Goal: Information Seeking & Learning: Learn about a topic

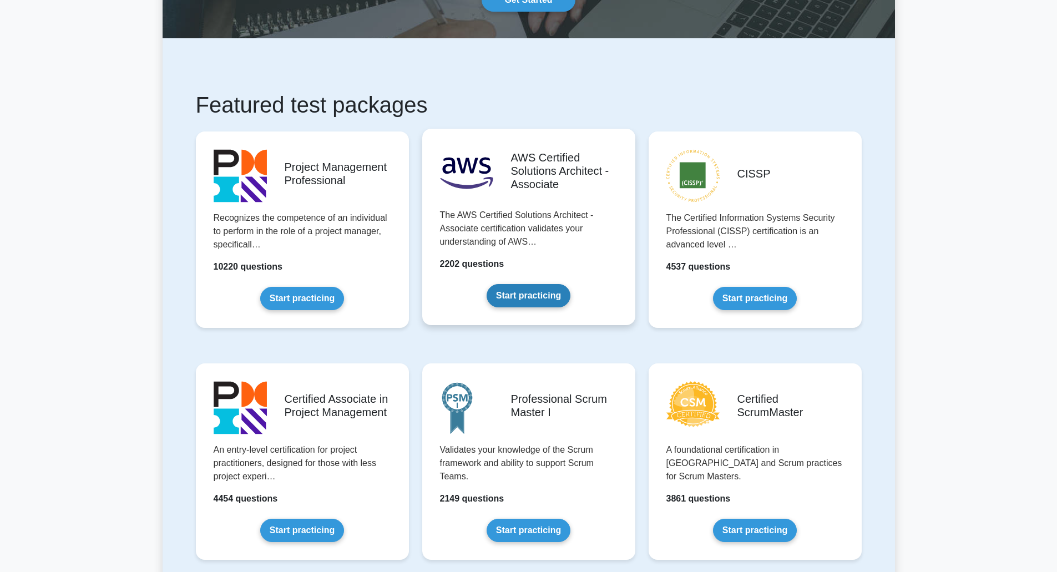
scroll to position [277, 0]
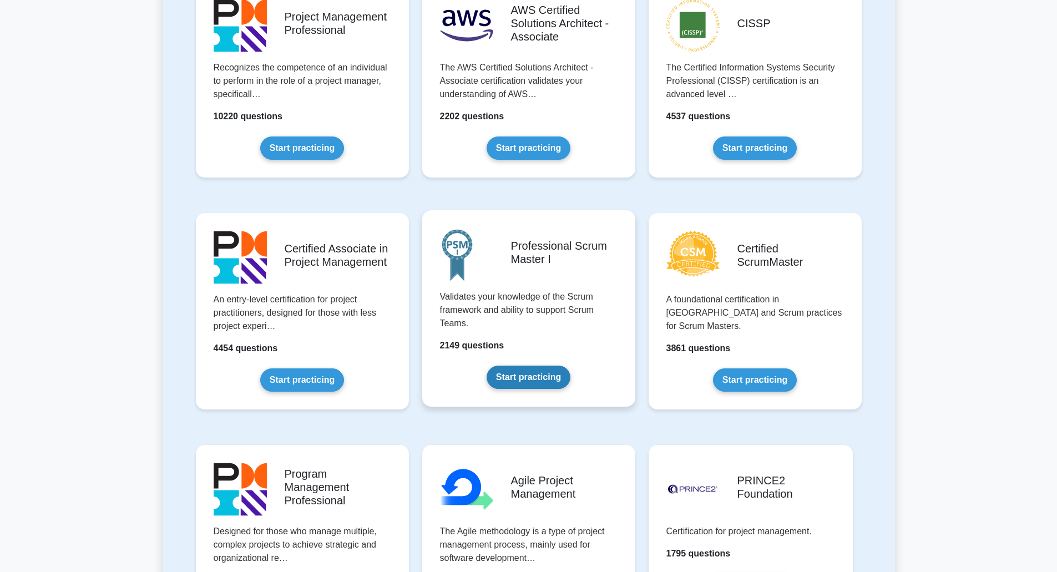
click at [515, 374] on link "Start practicing" at bounding box center [528, 377] width 84 height 23
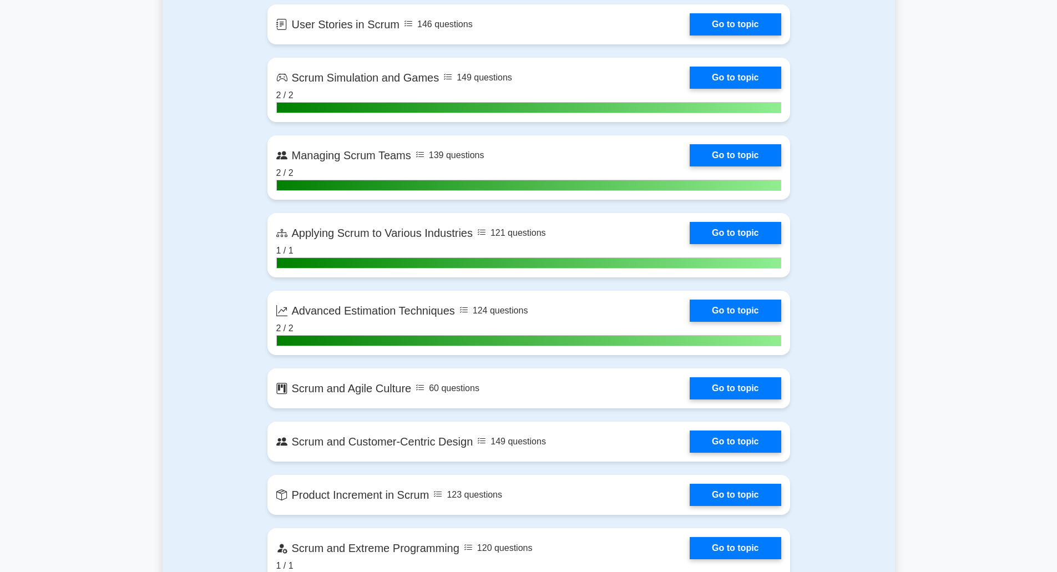
scroll to position [2496, 0]
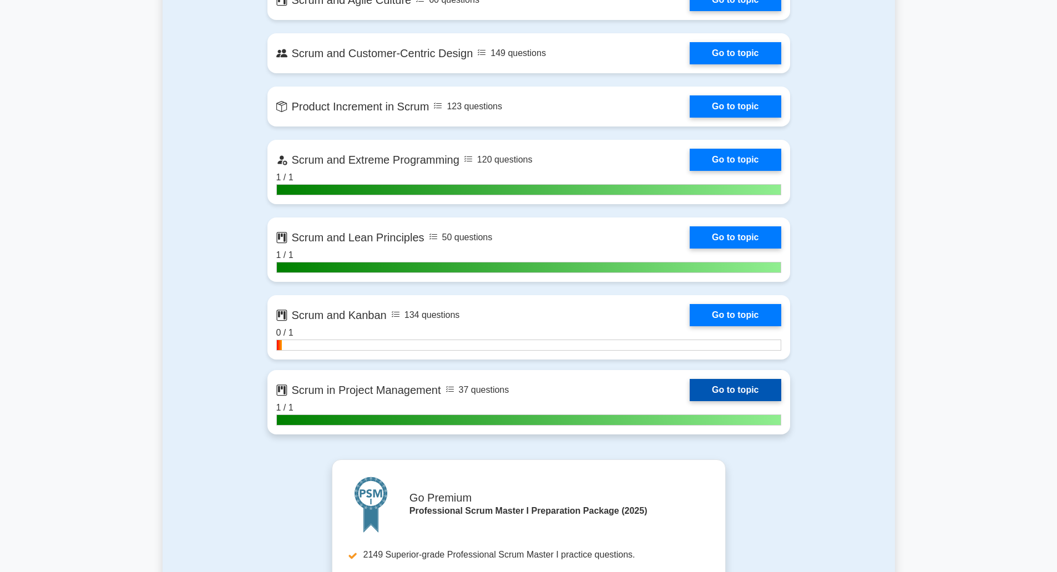
click at [727, 384] on link "Go to topic" at bounding box center [734, 390] width 91 height 22
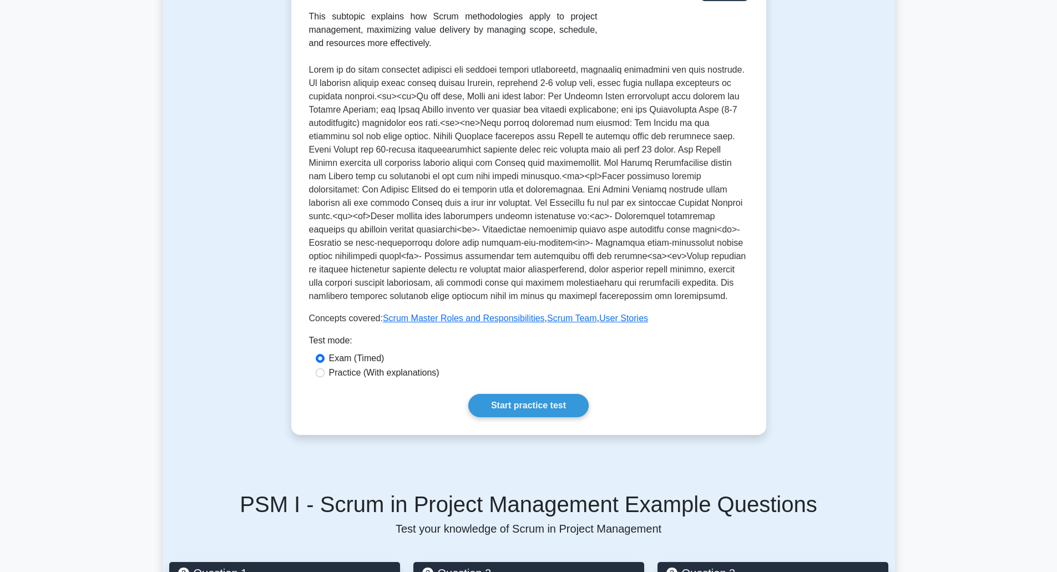
scroll to position [388, 0]
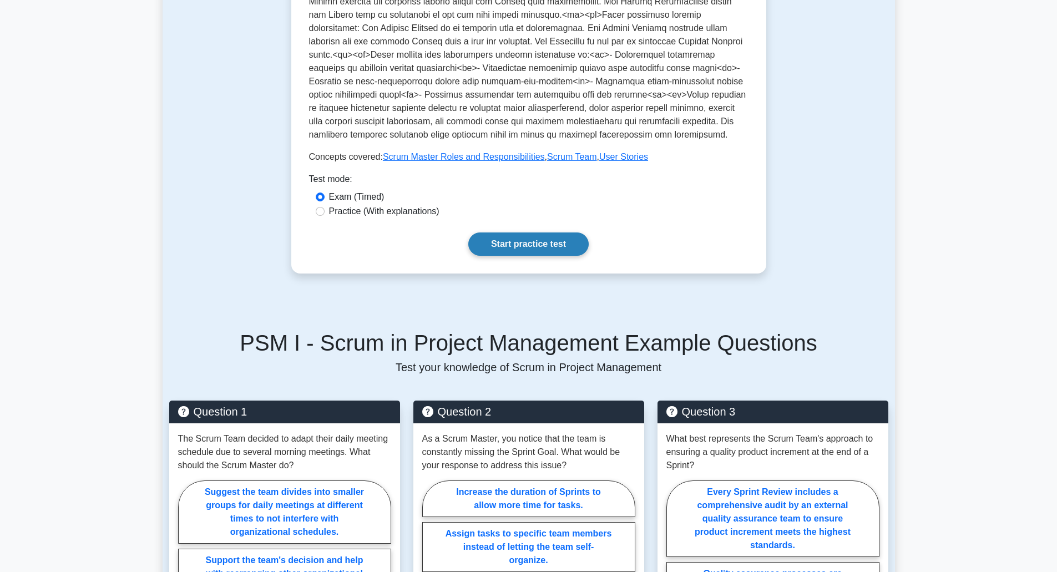
click at [531, 238] on link "Start practice test" at bounding box center [528, 243] width 120 height 23
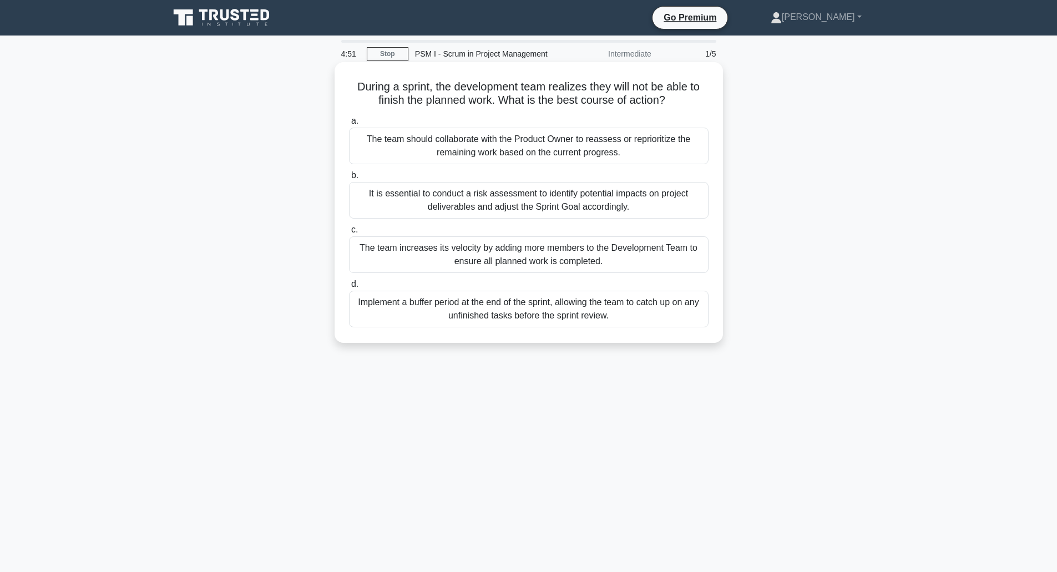
drag, startPoint x: 371, startPoint y: 141, endPoint x: 622, endPoint y: 155, distance: 251.7
click at [622, 155] on div "The team should collaborate with the Product Owner to reassess or reprioritize …" at bounding box center [528, 146] width 359 height 37
click at [480, 143] on div "The team should collaborate with the Product Owner to reassess or reprioritize …" at bounding box center [528, 146] width 359 height 37
click at [349, 125] on input "a. The team should collaborate with the Product Owner to reassess or reprioriti…" at bounding box center [349, 121] width 0 height 7
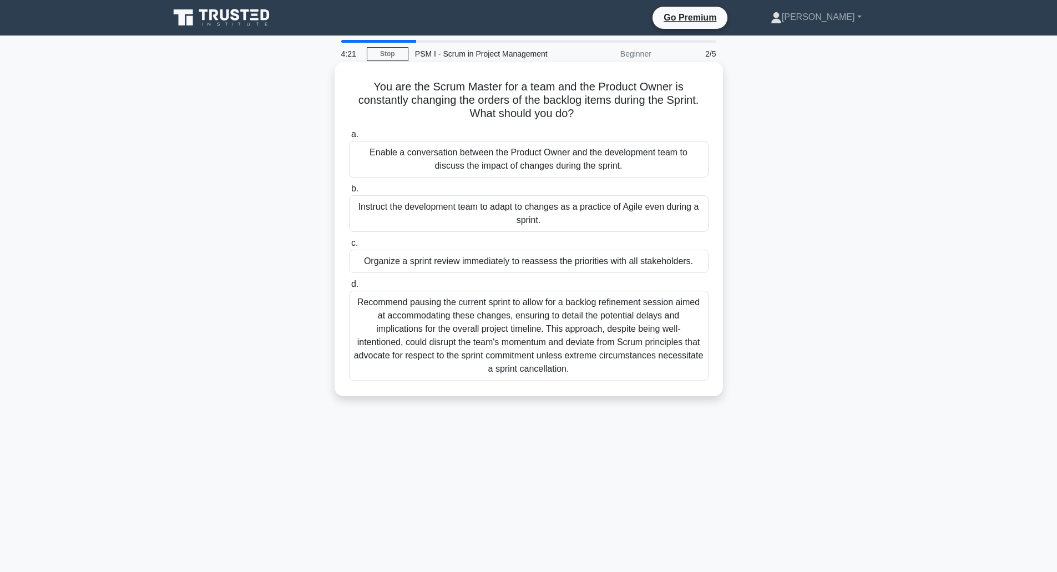
click at [451, 150] on div "Enable a conversation between the Product Owner and the development team to dis…" at bounding box center [528, 159] width 359 height 37
click at [349, 138] on input "a. Enable a conversation between the Product Owner and the development team to …" at bounding box center [349, 134] width 0 height 7
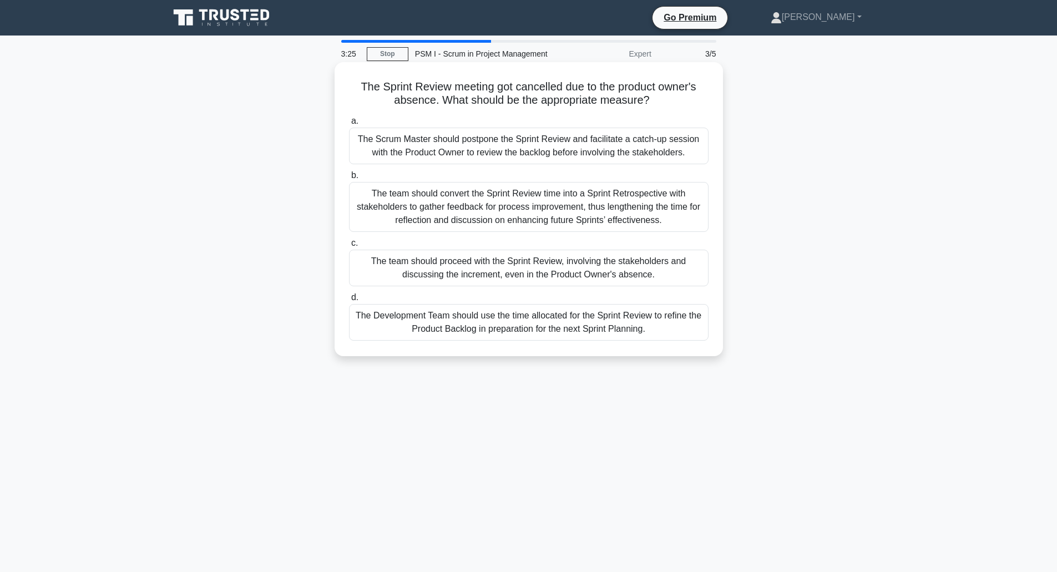
click at [520, 260] on div "The team should proceed with the Sprint Review, involving the stakeholders and …" at bounding box center [528, 268] width 359 height 37
click at [349, 247] on input "c. The team should proceed with the Sprint Review, involving the stakeholders a…" at bounding box center [349, 243] width 0 height 7
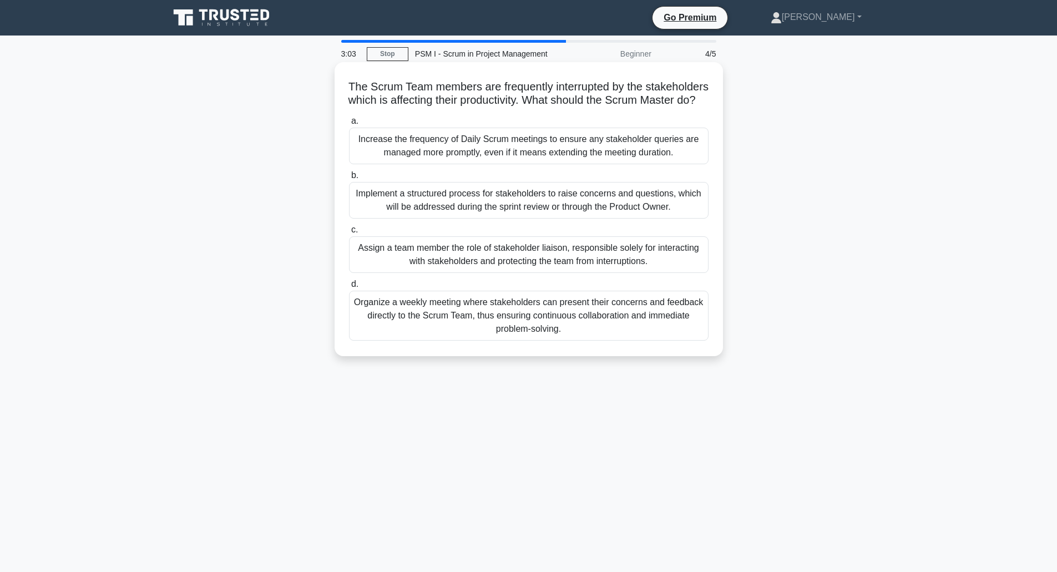
click at [588, 217] on div "Implement a structured process for stakeholders to raise concerns and questions…" at bounding box center [528, 200] width 359 height 37
click at [349, 179] on input "b. Implement a structured process for stakeholders to raise concerns and questi…" at bounding box center [349, 175] width 0 height 7
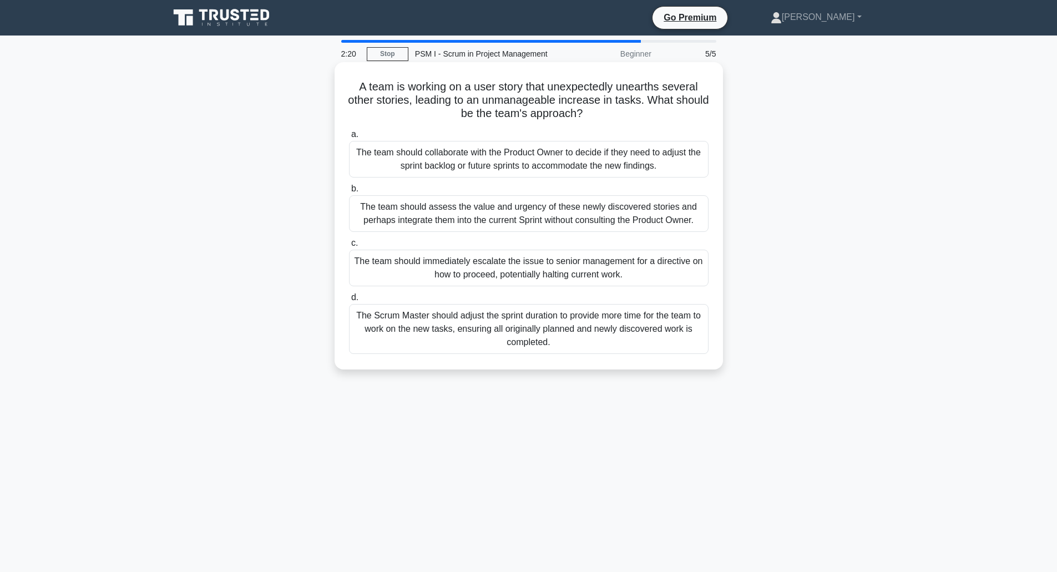
click at [516, 153] on div "The team should collaborate with the Product Owner to decide if they need to ad…" at bounding box center [528, 159] width 359 height 37
click at [349, 138] on input "a. The team should collaborate with the Product Owner to decide if they need to…" at bounding box center [349, 134] width 0 height 7
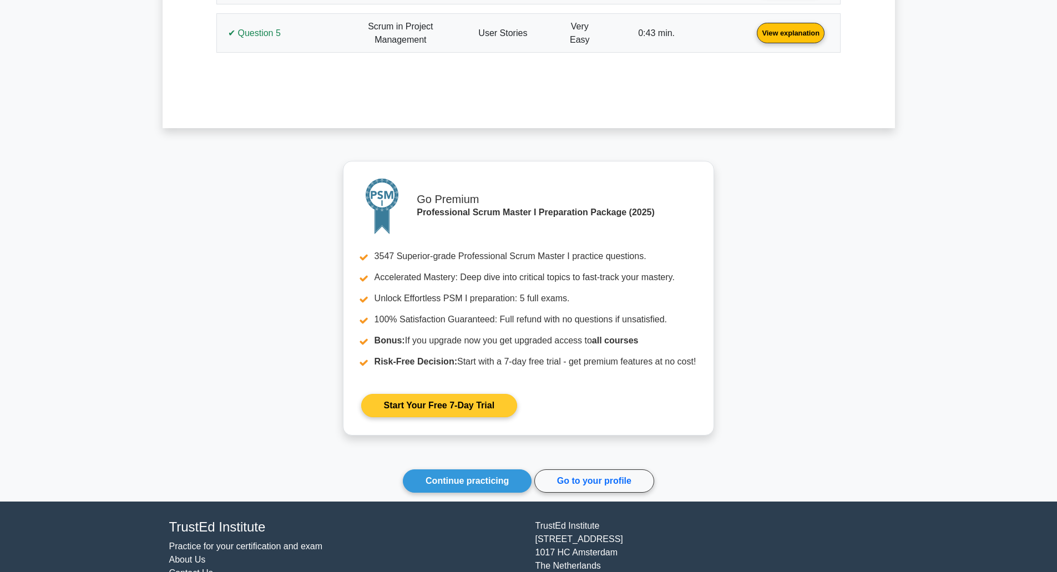
scroll to position [1245, 0]
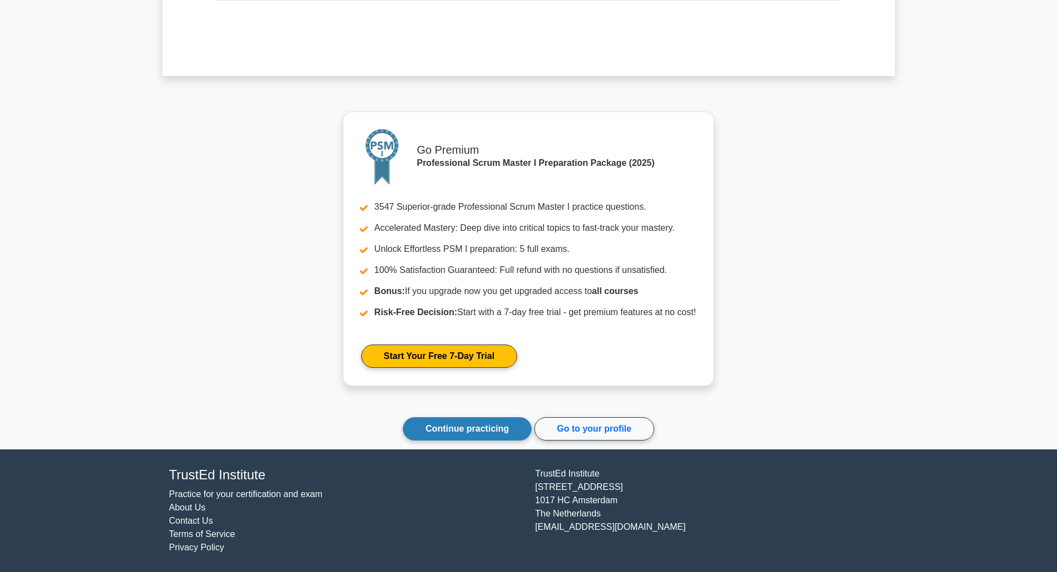
click at [478, 422] on link "Continue practicing" at bounding box center [467, 428] width 129 height 23
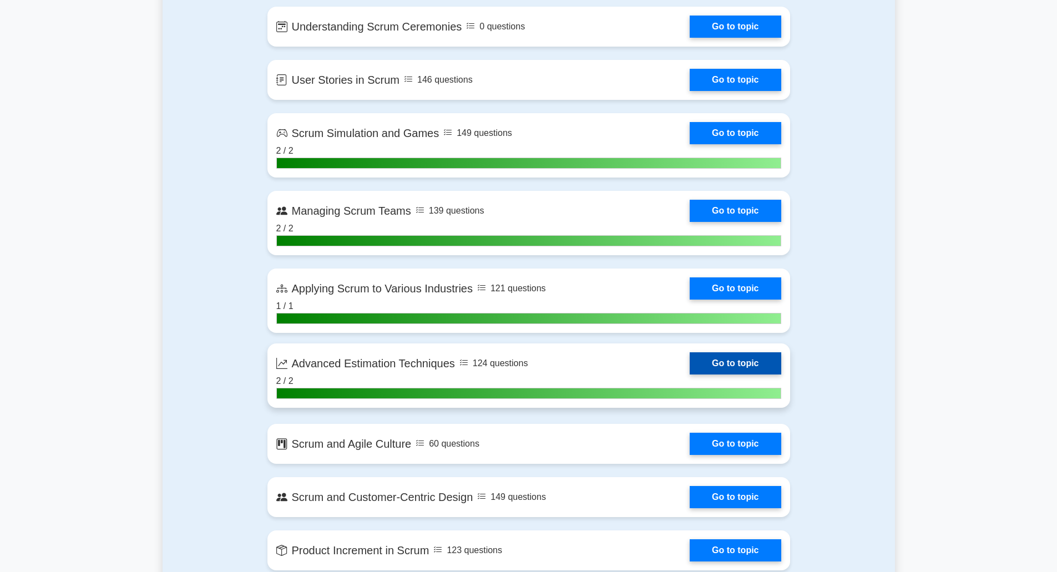
scroll to position [2441, 0]
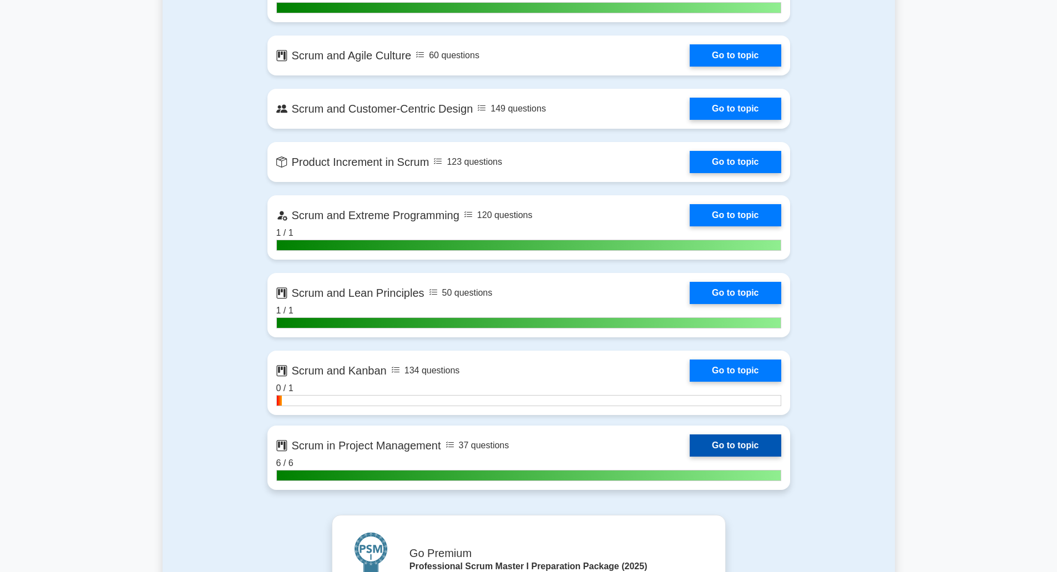
click at [698, 445] on link "Go to topic" at bounding box center [734, 445] width 91 height 22
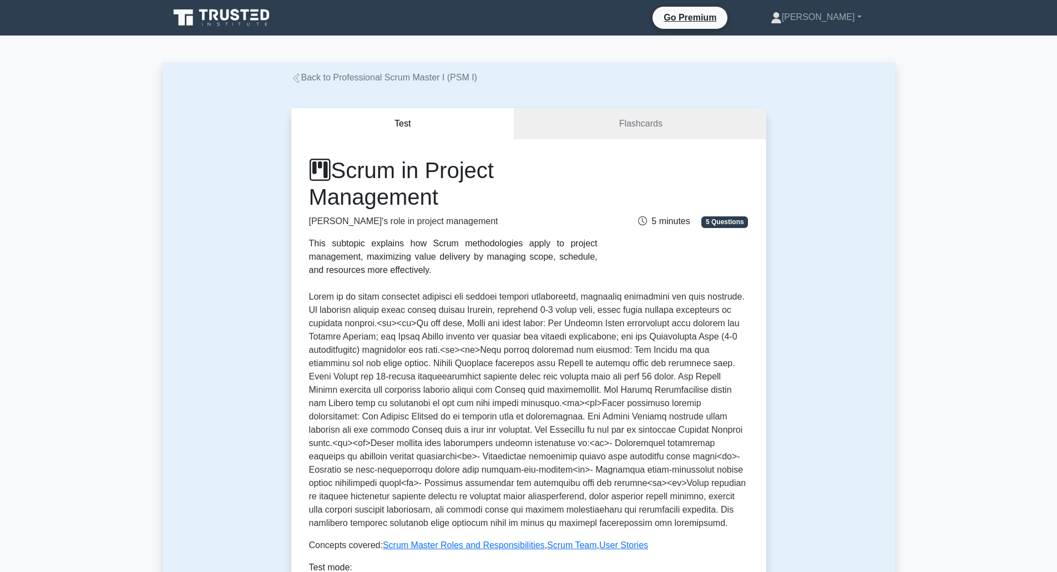
scroll to position [111, 0]
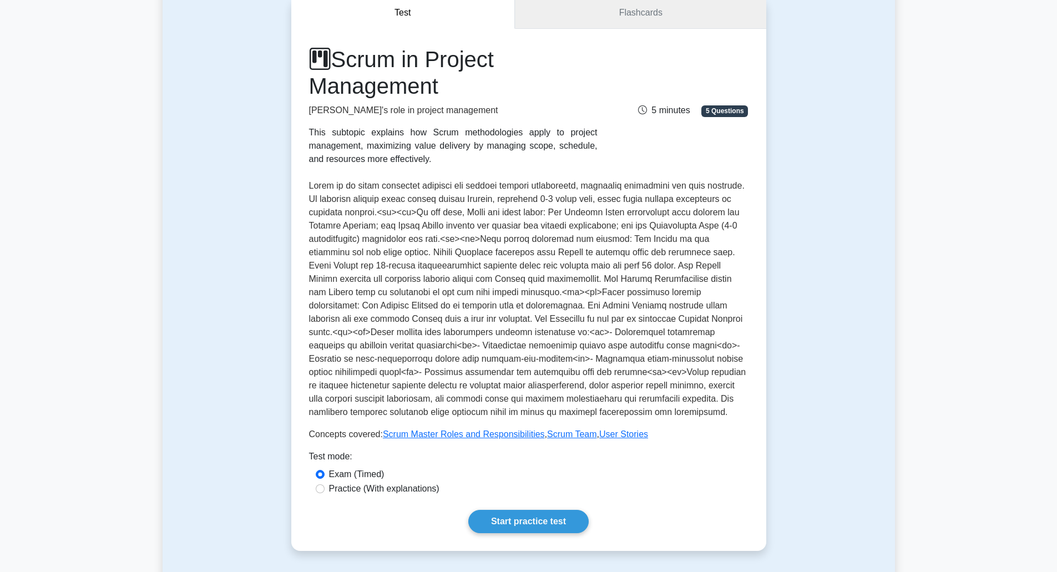
click at [660, 23] on link "Flashcards" at bounding box center [640, 13] width 251 height 32
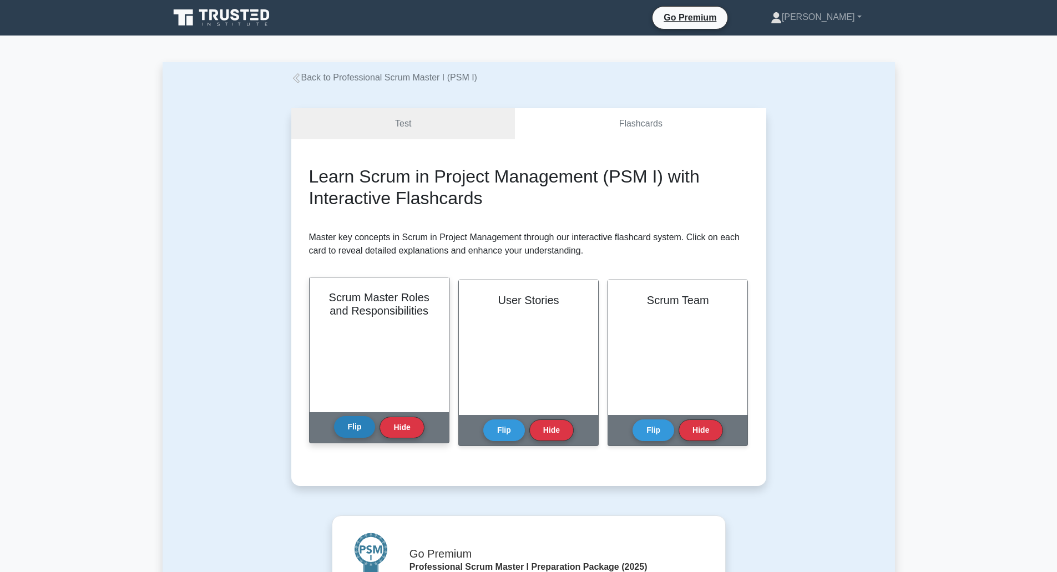
click at [357, 421] on button "Flip" at bounding box center [355, 427] width 42 height 22
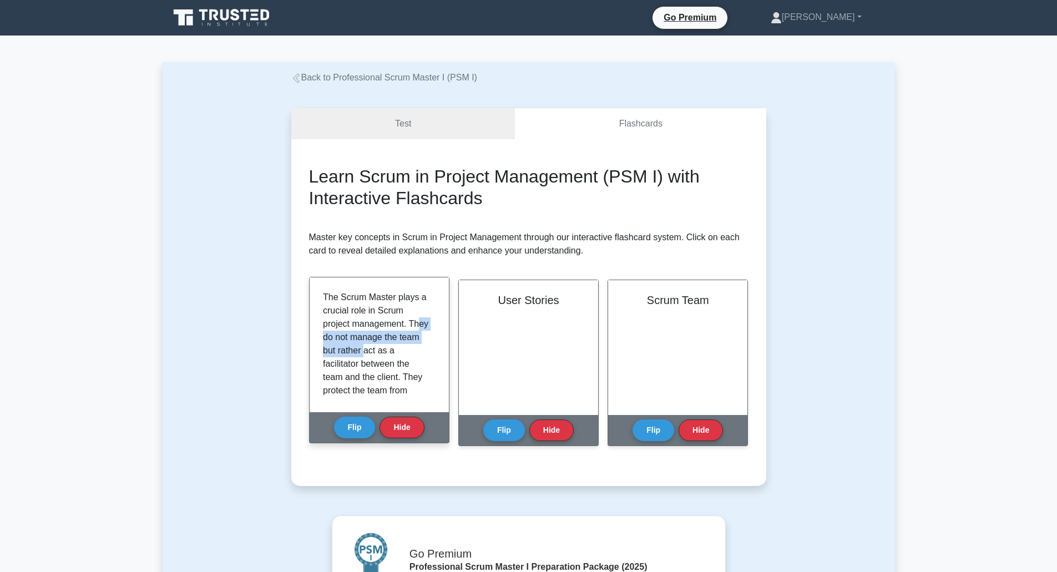
drag, startPoint x: 333, startPoint y: 335, endPoint x: 387, endPoint y: 357, distance: 57.7
click at [387, 357] on p "The Scrum Master plays a crucial role in Scrum project management. They do not …" at bounding box center [377, 437] width 108 height 293
drag, startPoint x: 324, startPoint y: 329, endPoint x: 385, endPoint y: 365, distance: 70.1
click at [385, 365] on p "The Scrum Master plays a crucial role in Scrum project management. They do not …" at bounding box center [377, 326] width 108 height 293
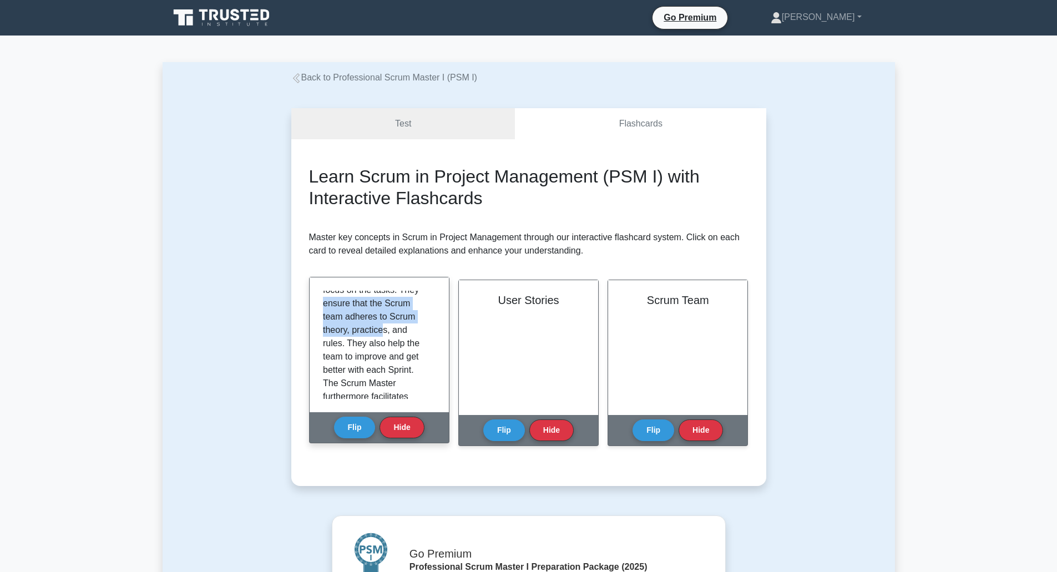
scroll to position [166, 0]
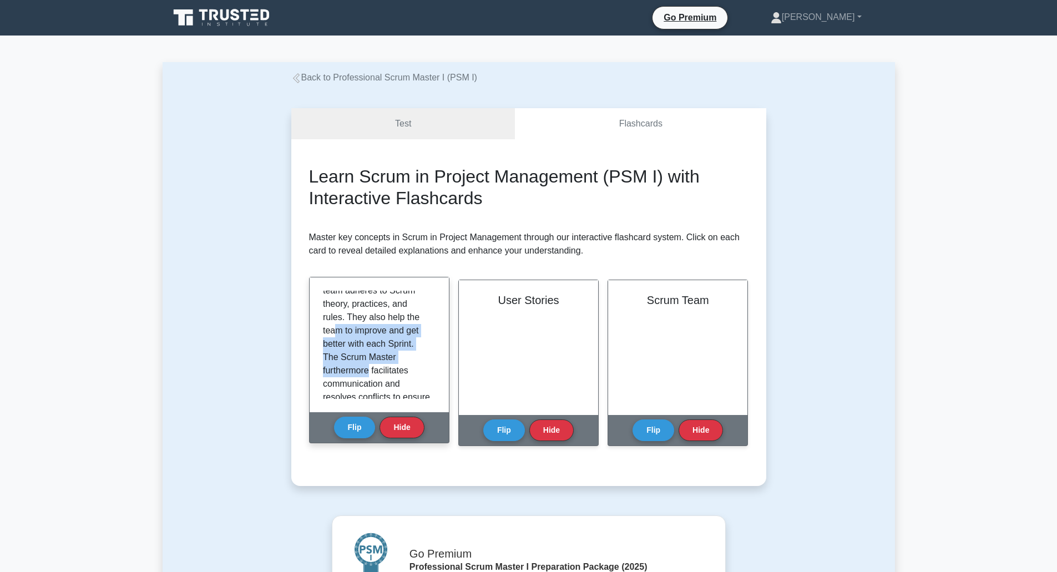
drag, startPoint x: 333, startPoint y: 334, endPoint x: 368, endPoint y: 373, distance: 51.9
click at [368, 373] on p "The Scrum Master plays a crucial role in Scrum project management. They do not …" at bounding box center [377, 270] width 108 height 293
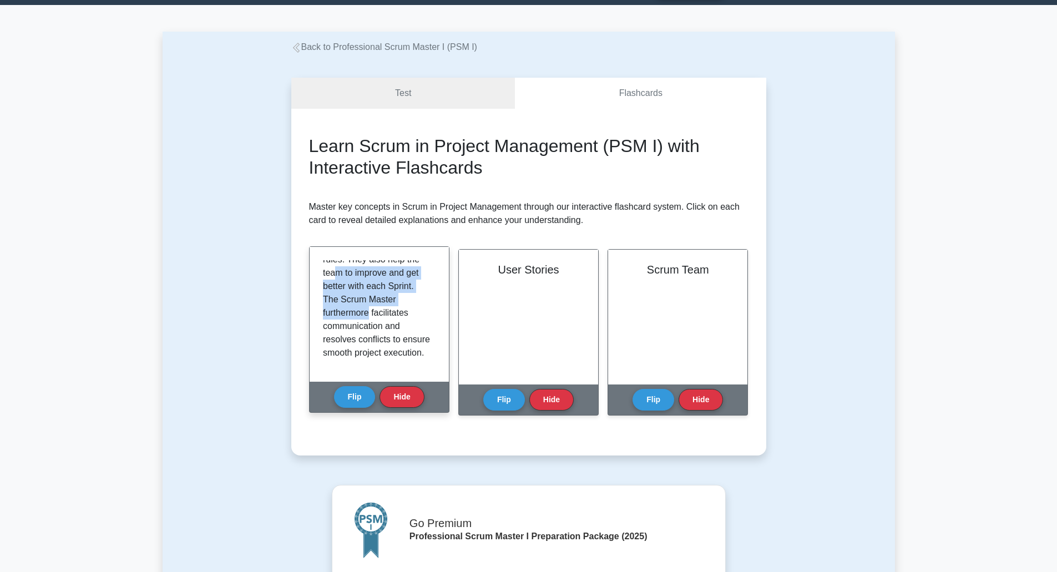
scroll to position [55, 0]
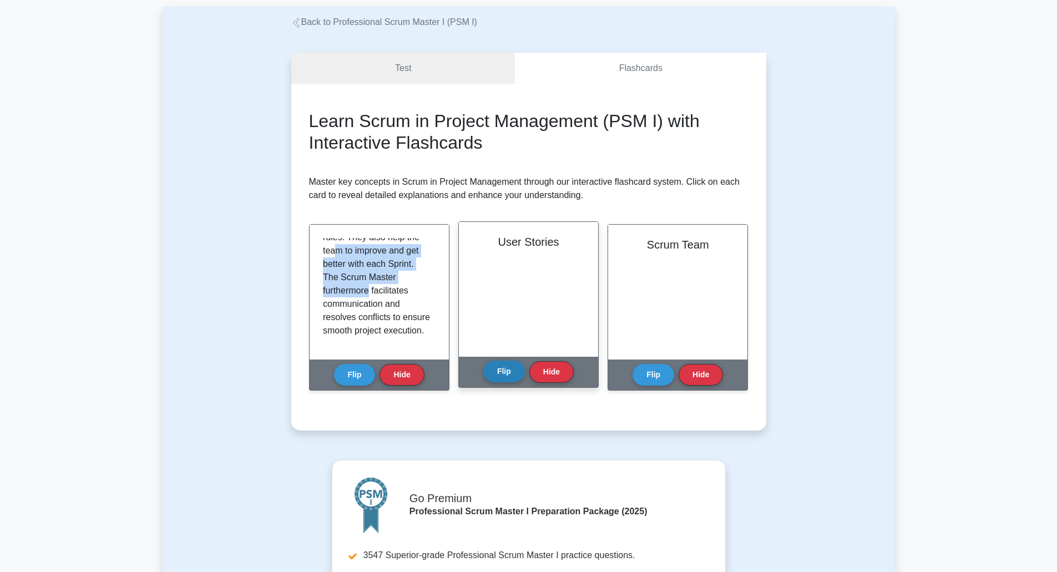
click at [502, 366] on button "Flip" at bounding box center [504, 372] width 42 height 22
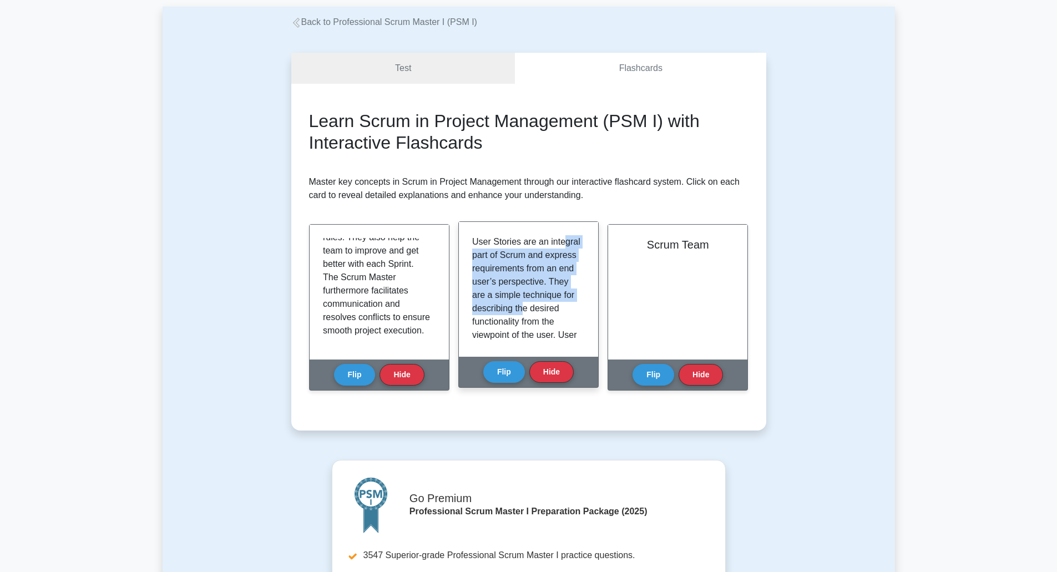
drag, startPoint x: 487, startPoint y: 260, endPoint x: 525, endPoint y: 317, distance: 68.3
click at [525, 317] on p "User Stories are an integral part of Scrum and express requirements from an end…" at bounding box center [526, 375] width 108 height 280
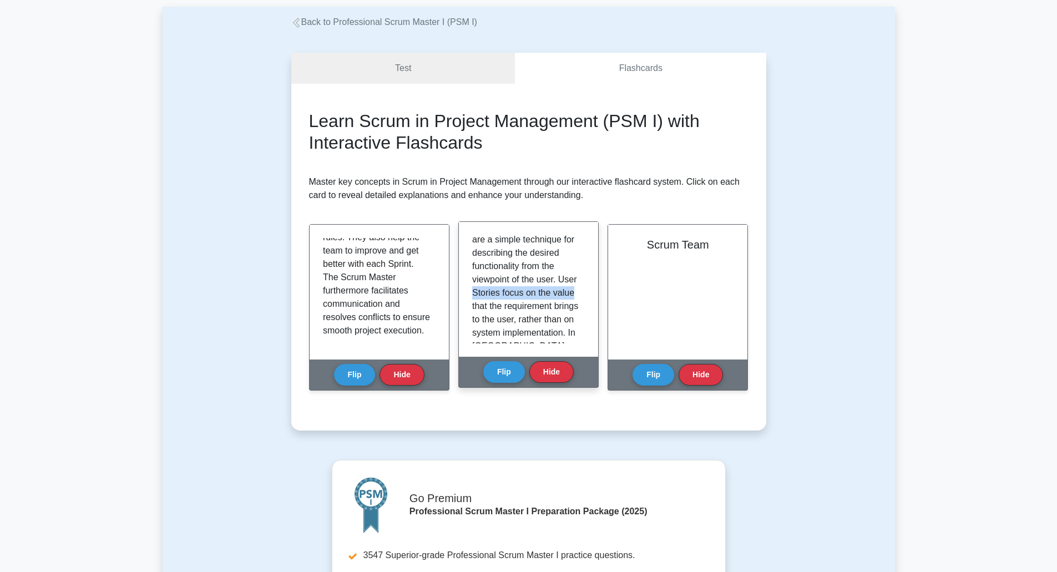
drag, startPoint x: 489, startPoint y: 305, endPoint x: 491, endPoint y: 318, distance: 13.5
click at [491, 318] on p "User Stories are an integral part of Scrum and express requirements from an end…" at bounding box center [526, 320] width 108 height 280
drag, startPoint x: 502, startPoint y: 288, endPoint x: 499, endPoint y: 329, distance: 40.6
click at [499, 329] on p "User Stories are an integral part of Scrum and express requirements from an end…" at bounding box center [526, 209] width 108 height 280
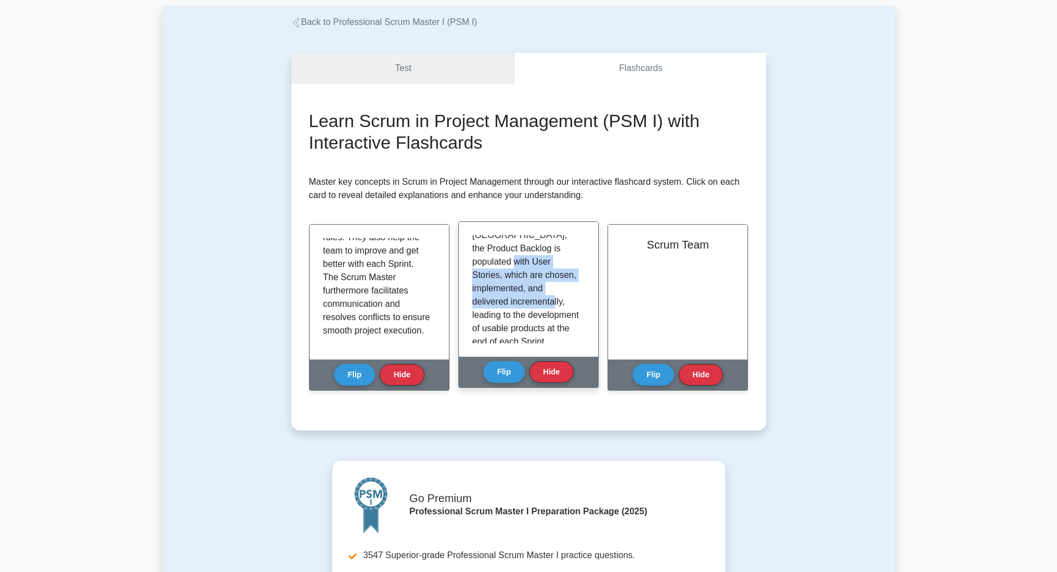
scroll to position [207, 0]
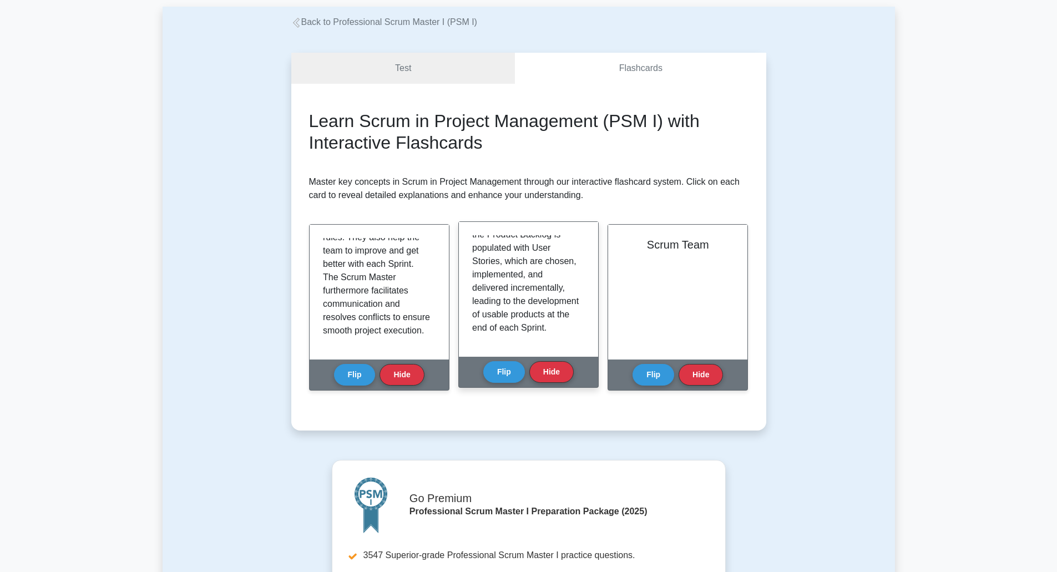
click at [513, 291] on p "User Stories are an integral part of Scrum and express requirements from an end…" at bounding box center [526, 195] width 108 height 280
drag, startPoint x: 479, startPoint y: 288, endPoint x: 520, endPoint y: 326, distance: 55.7
click at [520, 326] on p "User Stories are an integral part of Scrum and express requirements from an end…" at bounding box center [526, 195] width 108 height 280
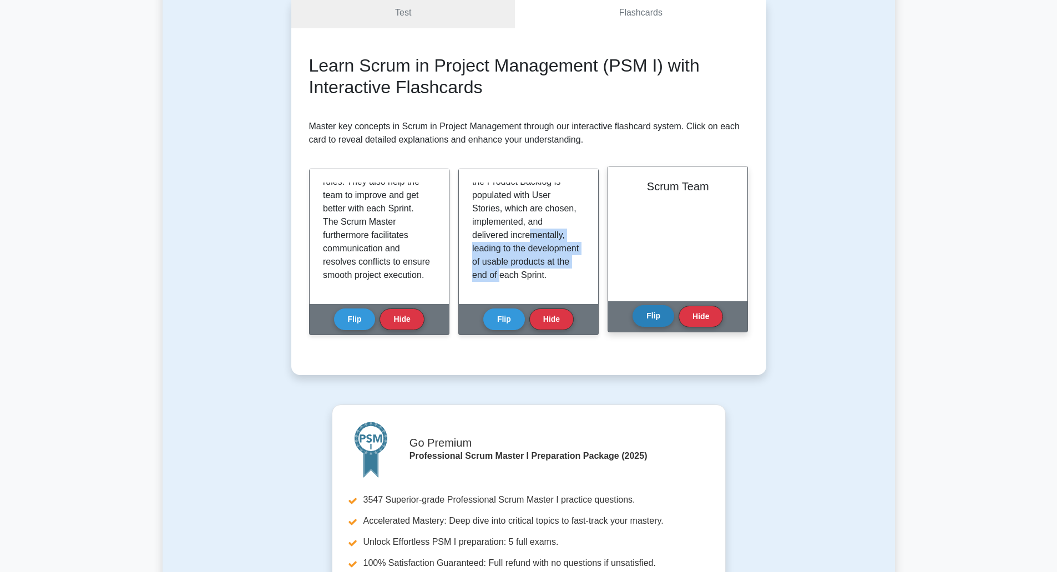
click at [656, 320] on button "Flip" at bounding box center [653, 316] width 42 height 22
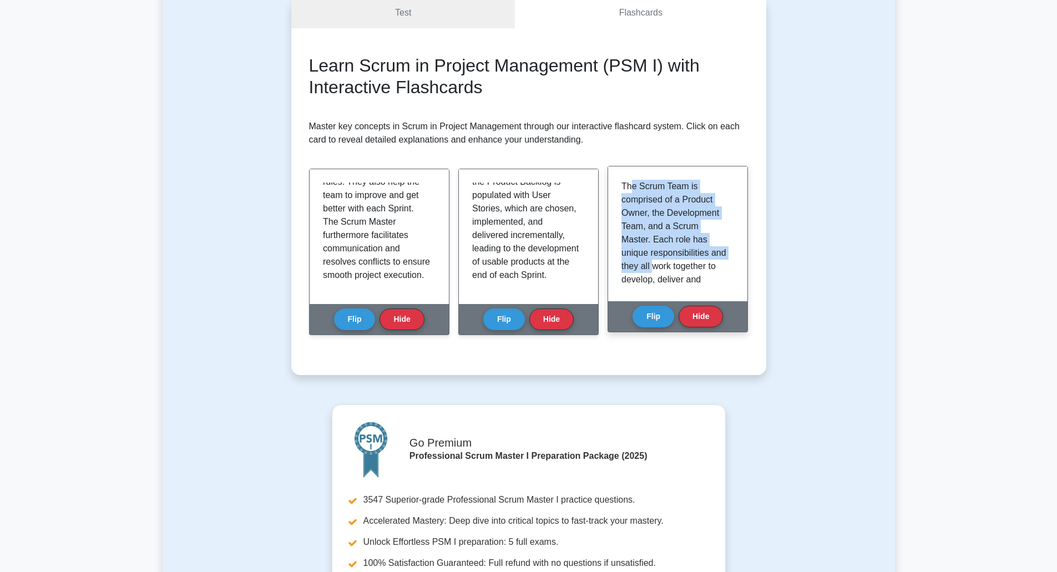
drag, startPoint x: 629, startPoint y: 195, endPoint x: 669, endPoint y: 270, distance: 85.4
click at [669, 270] on p "The Scrum Team is comprised of a Product Owner, the Development Team, and a Scr…" at bounding box center [675, 286] width 108 height 213
drag, startPoint x: 635, startPoint y: 222, endPoint x: 672, endPoint y: 272, distance: 62.2
click at [672, 272] on p "The Scrum Team is comprised of a Product Owner, the Development Team, and a Scr…" at bounding box center [675, 175] width 108 height 213
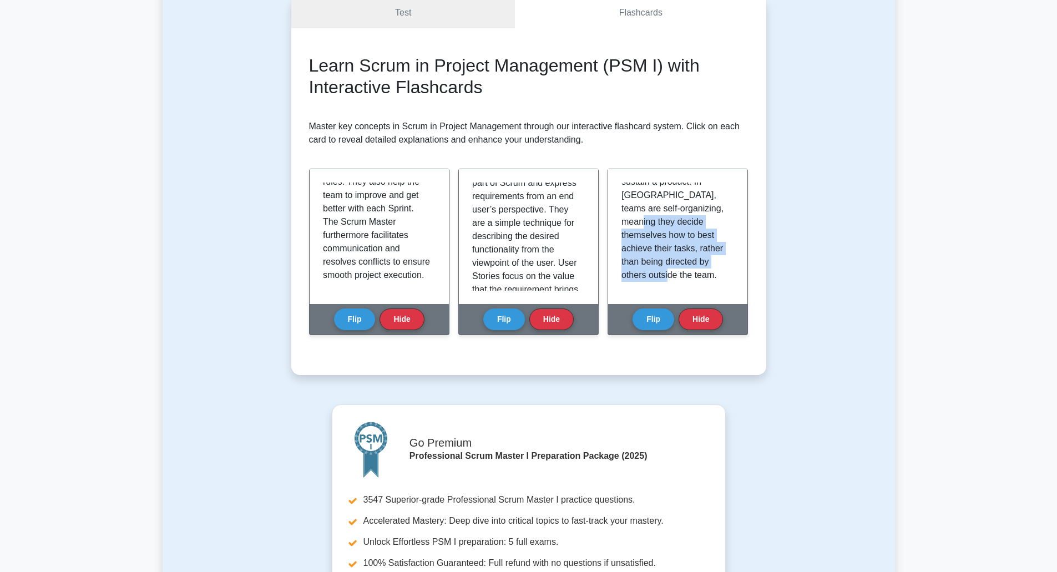
scroll to position [0, 0]
click at [435, 25] on link "Test" at bounding box center [403, 13] width 224 height 32
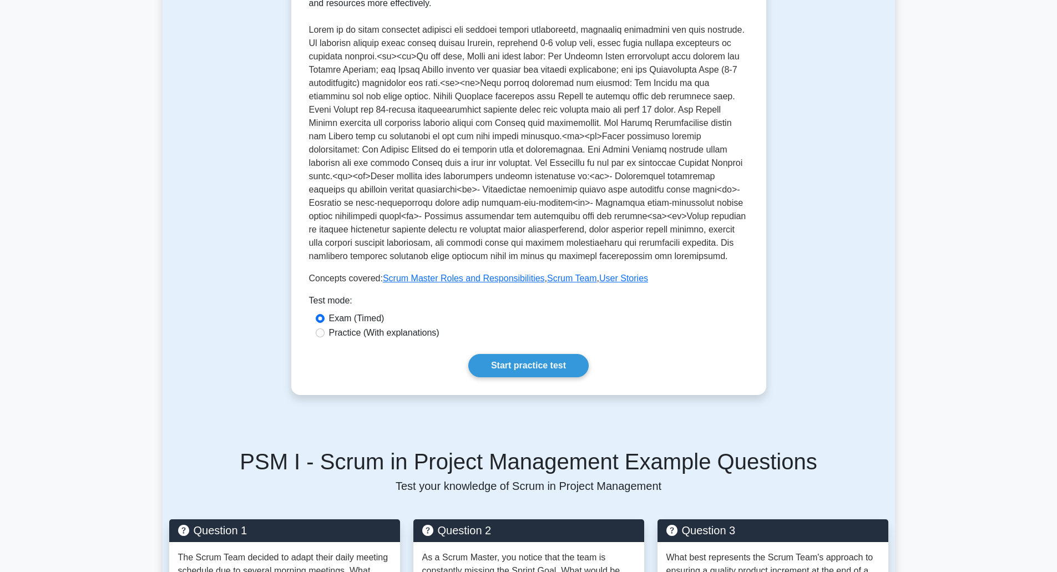
scroll to position [388, 0]
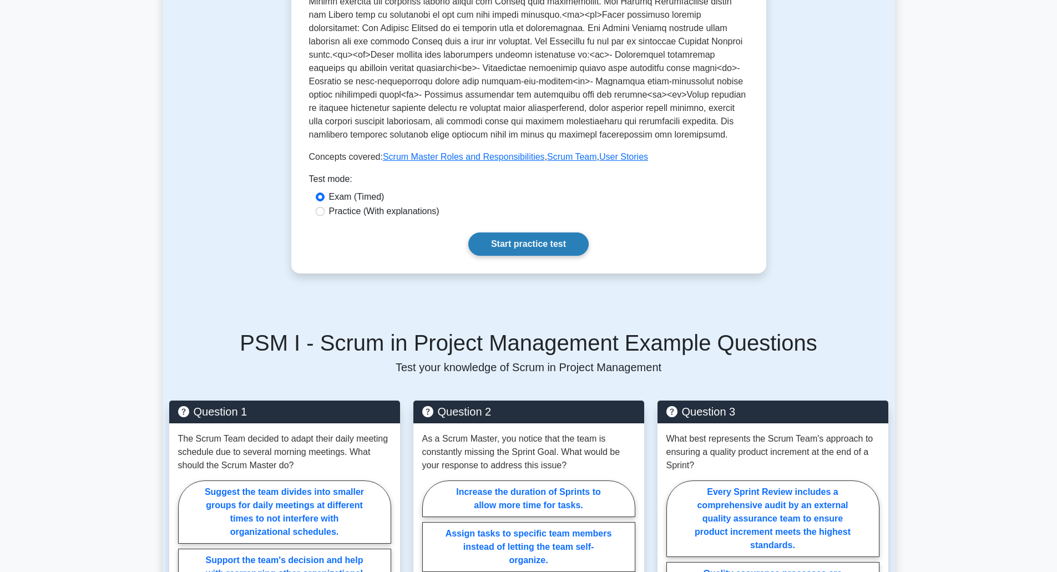
click at [509, 248] on link "Start practice test" at bounding box center [528, 243] width 120 height 23
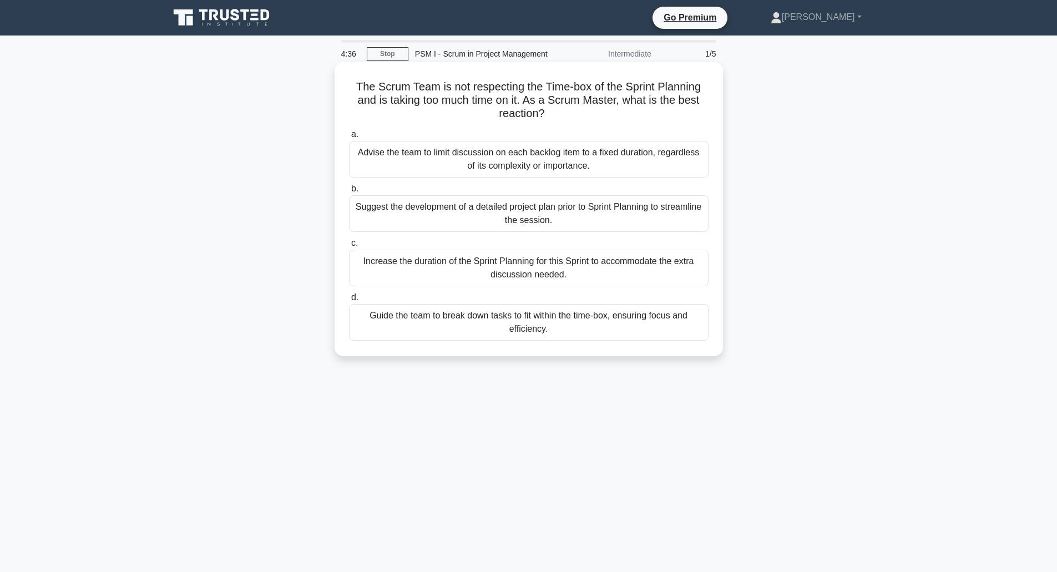
click at [554, 321] on div "Guide the team to break down tasks to fit within the time-box, ensuring focus a…" at bounding box center [528, 322] width 359 height 37
click at [349, 301] on input "d. Guide the team to break down tasks to fit within the time-box, ensuring focu…" at bounding box center [349, 297] width 0 height 7
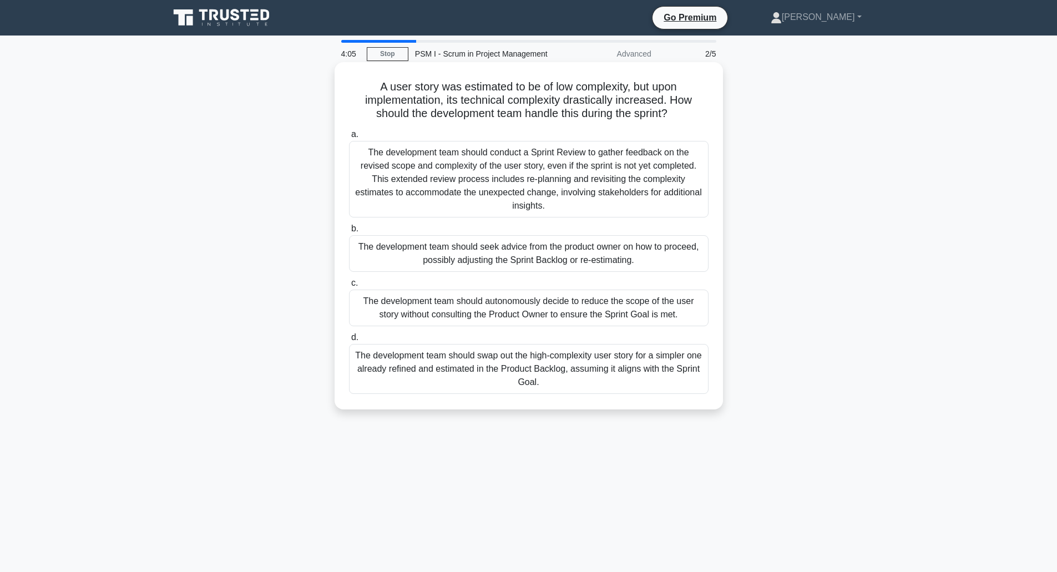
click at [580, 250] on div "The development team should seek advice from the product owner on how to procee…" at bounding box center [528, 253] width 359 height 37
click at [349, 232] on input "b. The development team should seek advice from the product owner on how to pro…" at bounding box center [349, 228] width 0 height 7
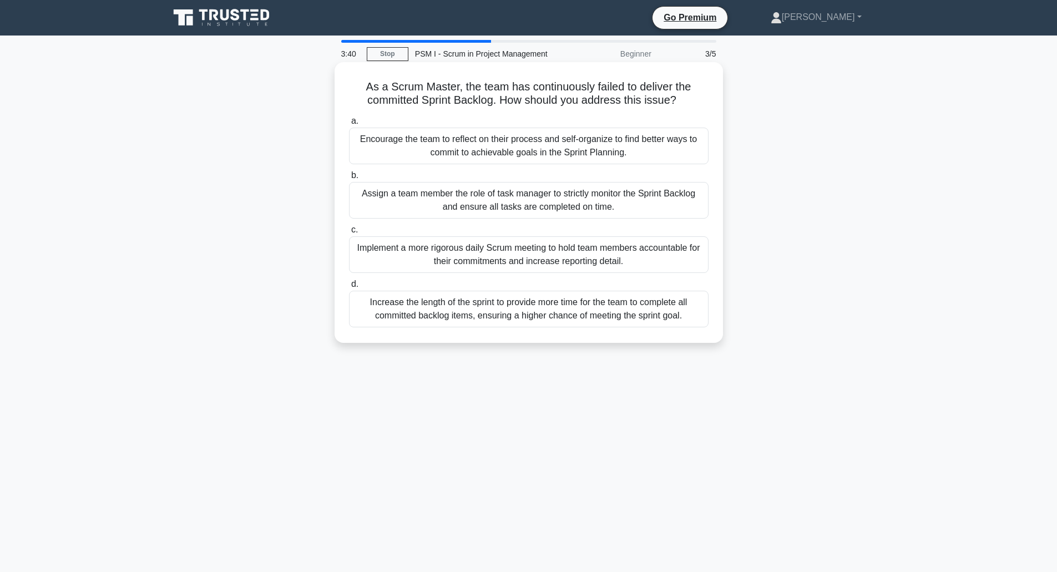
click at [658, 138] on div "Encourage the team to reflect on their process and self-organize to find better…" at bounding box center [528, 146] width 359 height 37
click at [349, 125] on input "a. Encourage the team to reflect on their process and self-organize to find bet…" at bounding box center [349, 121] width 0 height 7
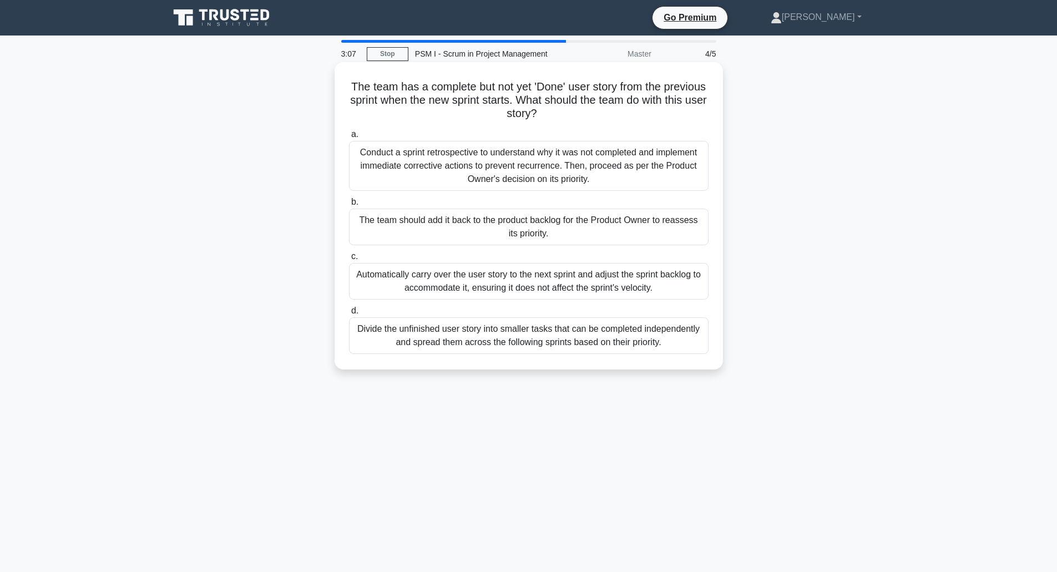
click at [592, 229] on div "The team should add it back to the product backlog for the Product Owner to rea…" at bounding box center [528, 227] width 359 height 37
click at [349, 206] on input "b. The team should add it back to the product backlog for the Product Owner to …" at bounding box center [349, 202] width 0 height 7
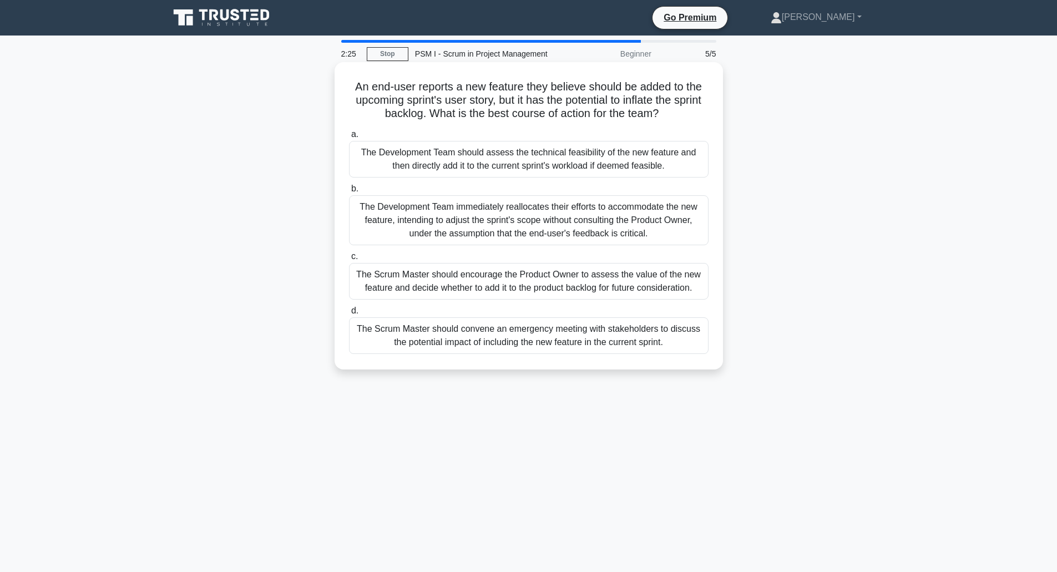
click at [594, 280] on div "The Scrum Master should encourage the Product Owner to assess the value of the …" at bounding box center [528, 281] width 359 height 37
click at [349, 260] on input "c. The Scrum Master should encourage the Product Owner to assess the value of t…" at bounding box center [349, 256] width 0 height 7
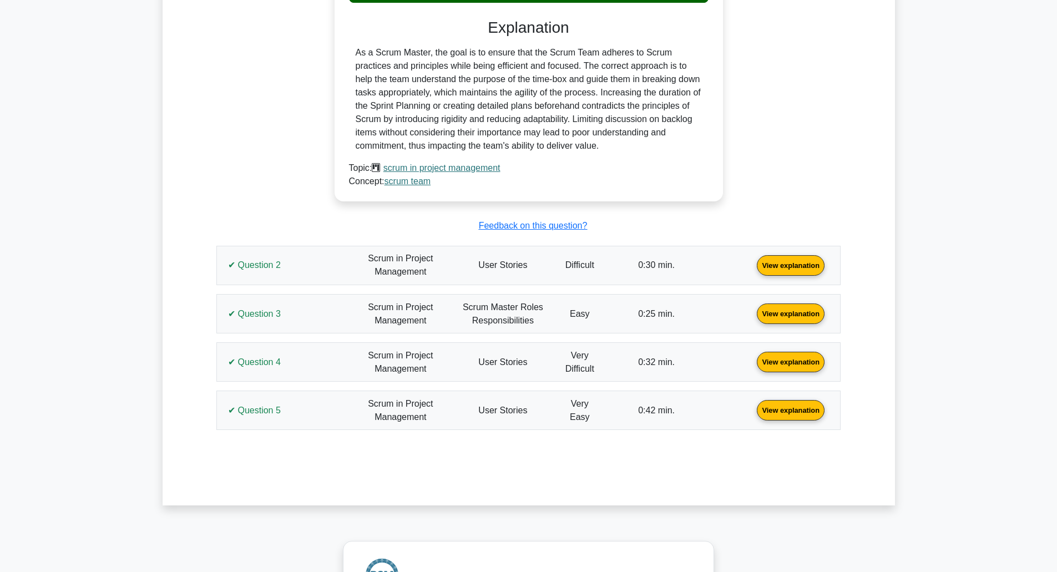
scroll to position [832, 0]
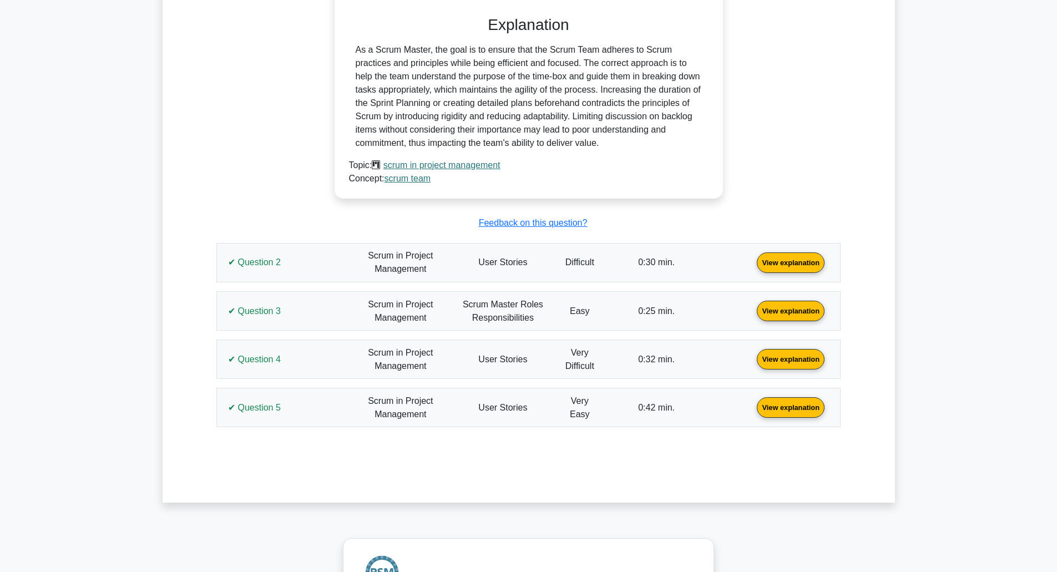
click at [752, 361] on link "View explanation" at bounding box center [790, 358] width 77 height 9
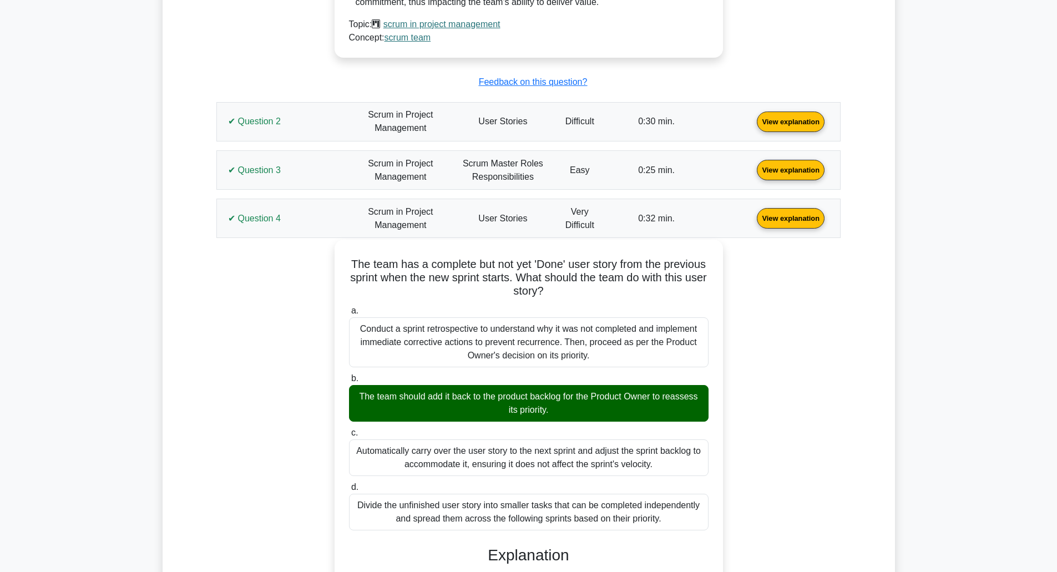
scroll to position [998, 0]
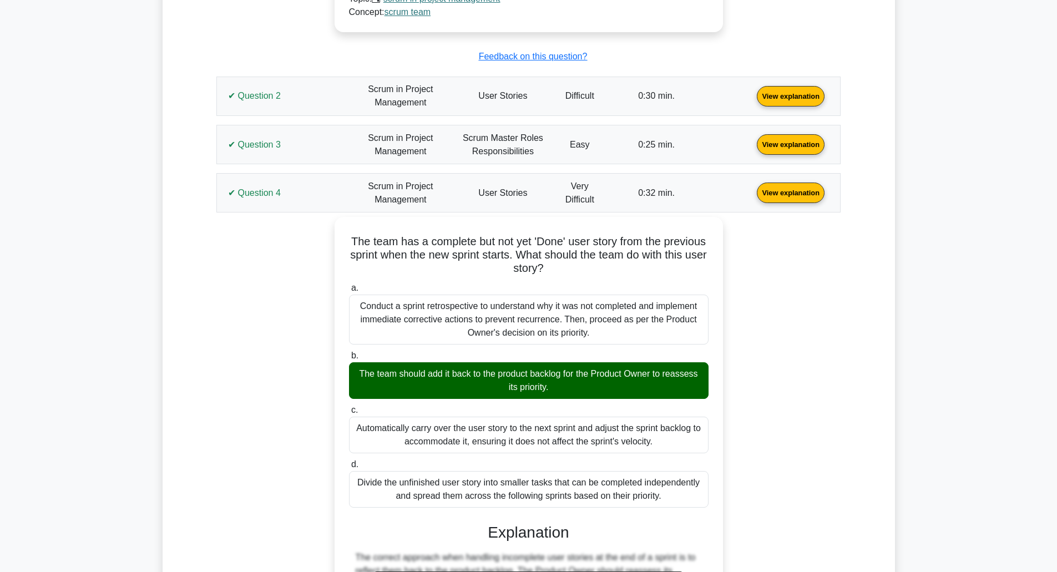
click at [752, 142] on link "View explanation" at bounding box center [790, 143] width 77 height 9
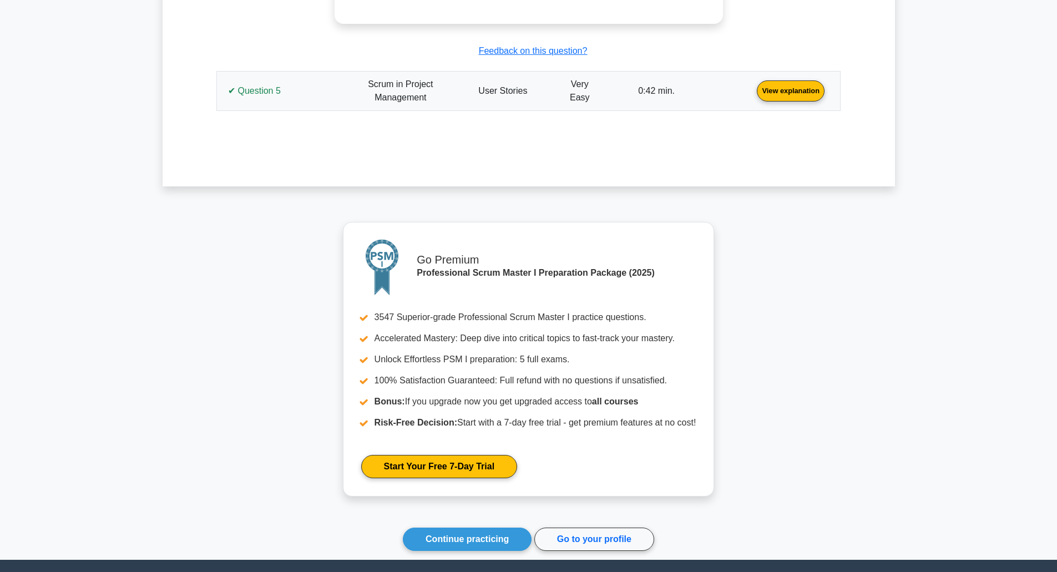
scroll to position [2316, 0]
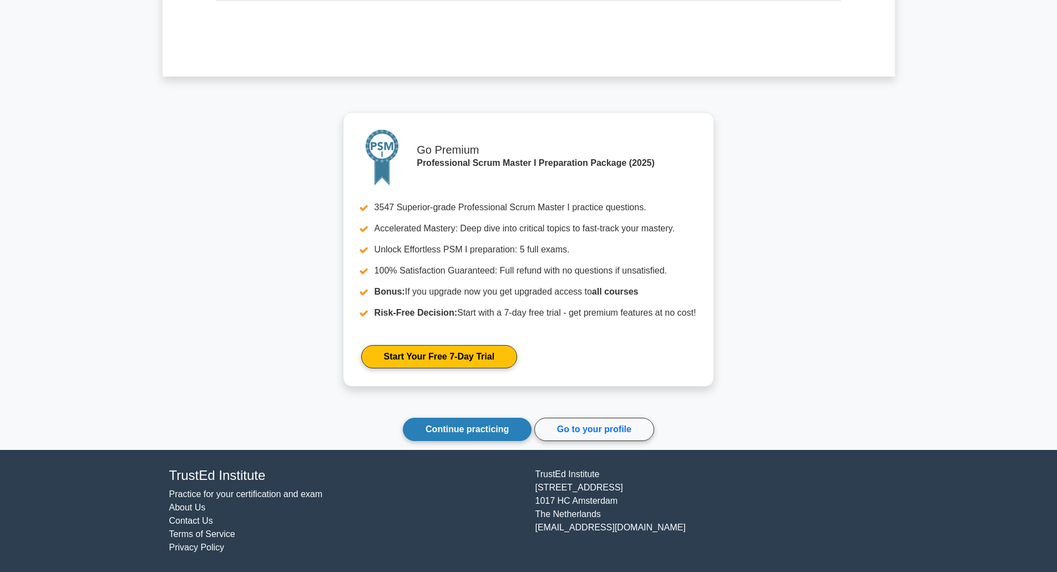
click at [429, 431] on link "Continue practicing" at bounding box center [467, 429] width 129 height 23
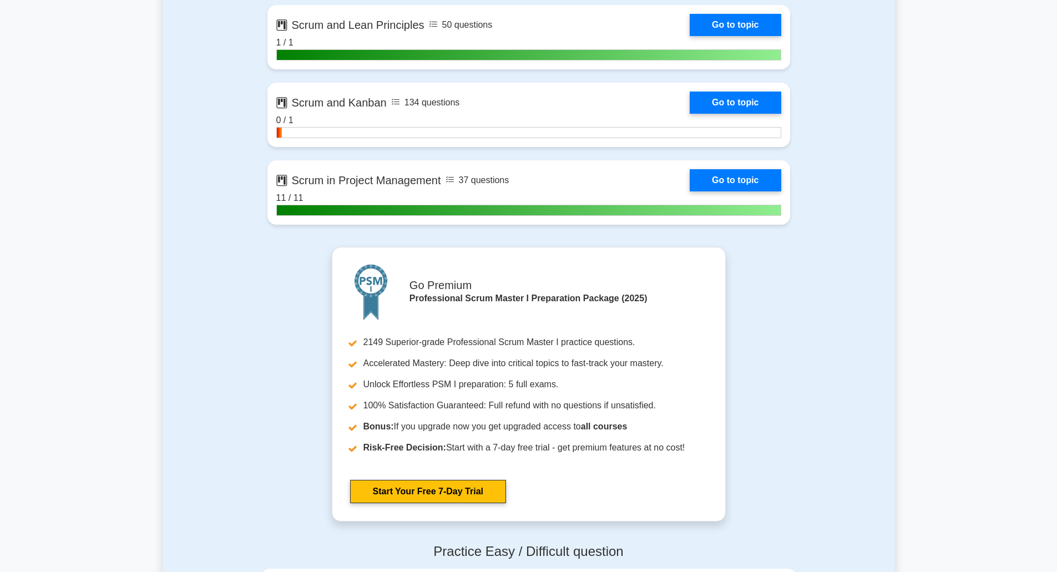
scroll to position [2496, 0]
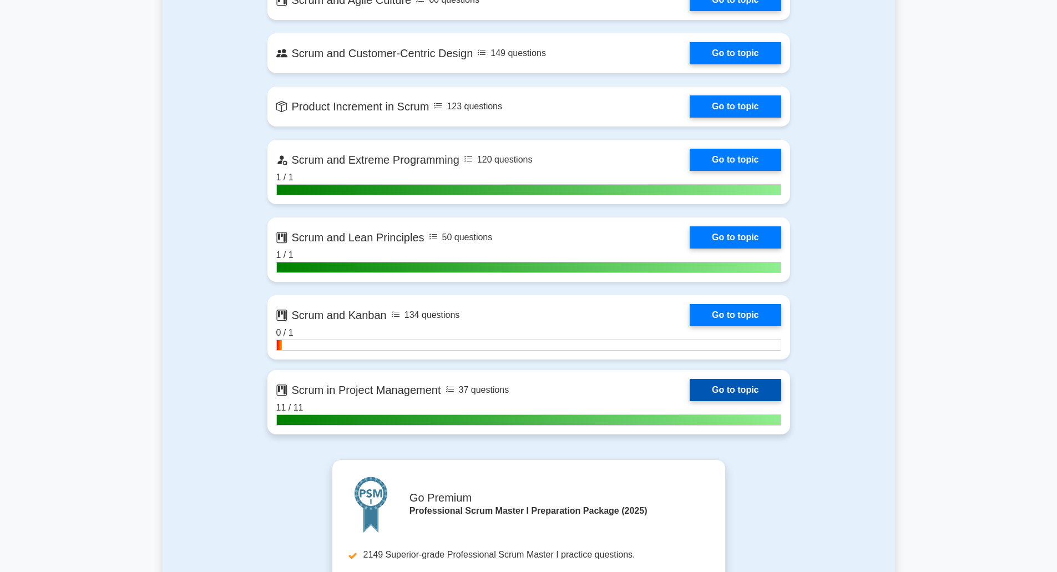
click at [689, 388] on link "Go to topic" at bounding box center [734, 390] width 91 height 22
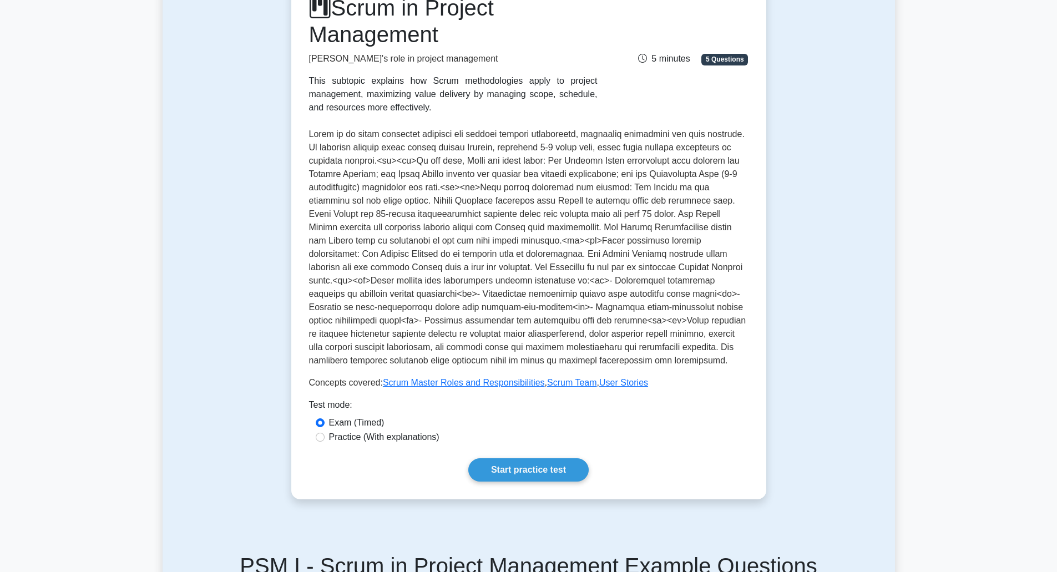
scroll to position [166, 0]
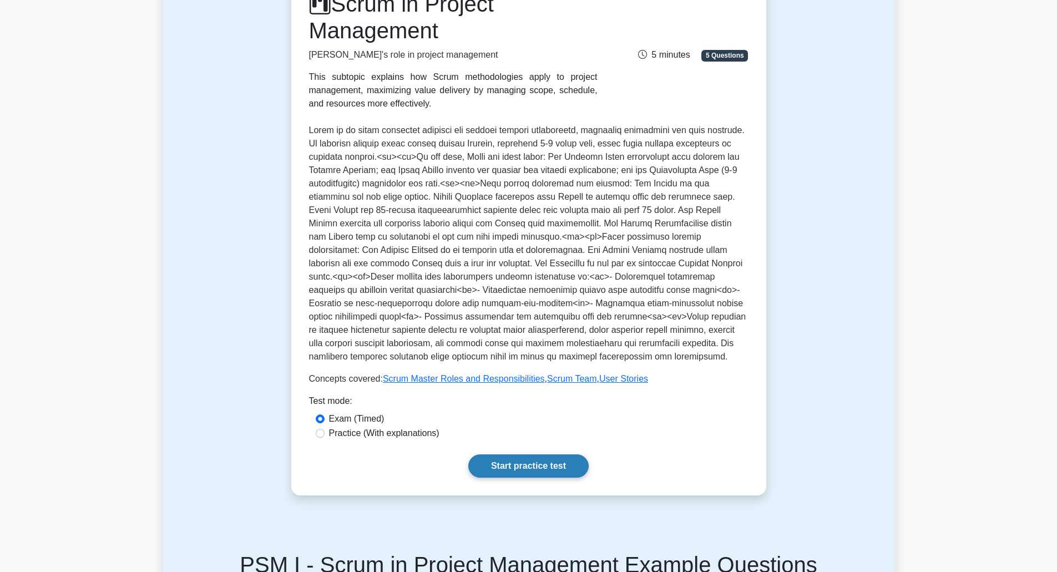
click at [492, 462] on link "Start practice test" at bounding box center [528, 465] width 120 height 23
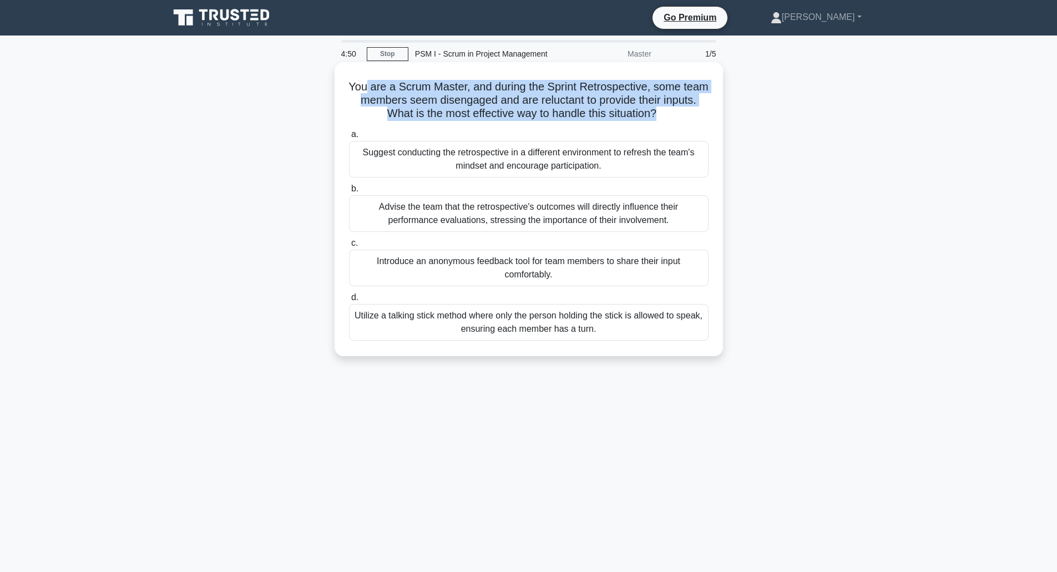
drag, startPoint x: 379, startPoint y: 84, endPoint x: 677, endPoint y: 120, distance: 300.0
click at [677, 120] on h5 "You are a Scrum Master, and during the Sprint Retrospective, some team members …" at bounding box center [529, 100] width 362 height 41
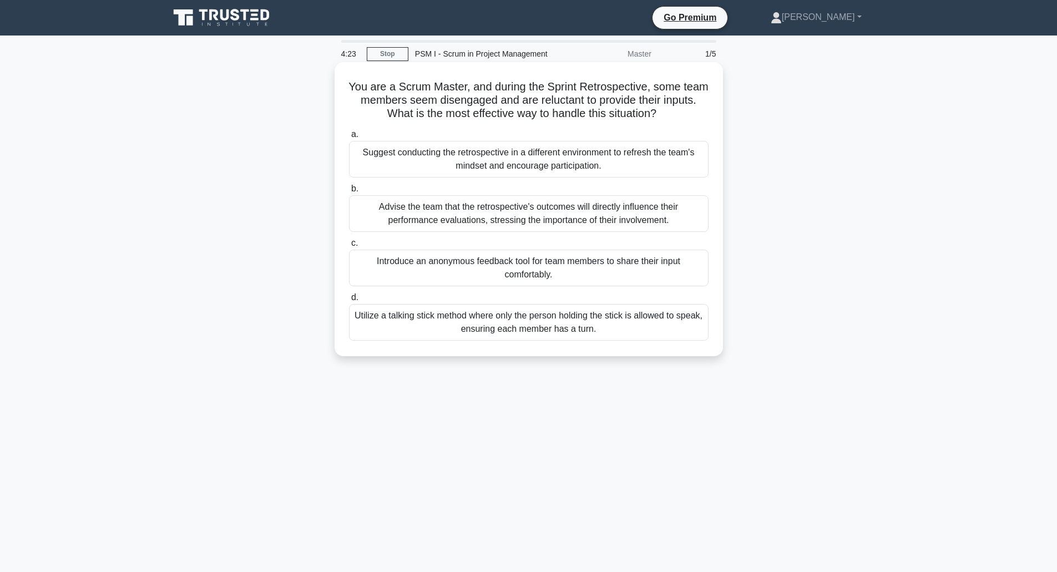
click at [486, 327] on div "Utilize a talking stick method where only the person holding the stick is allow…" at bounding box center [528, 322] width 359 height 37
click at [349, 301] on input "d. Utilize a talking stick method where only the person holding the stick is al…" at bounding box center [349, 297] width 0 height 7
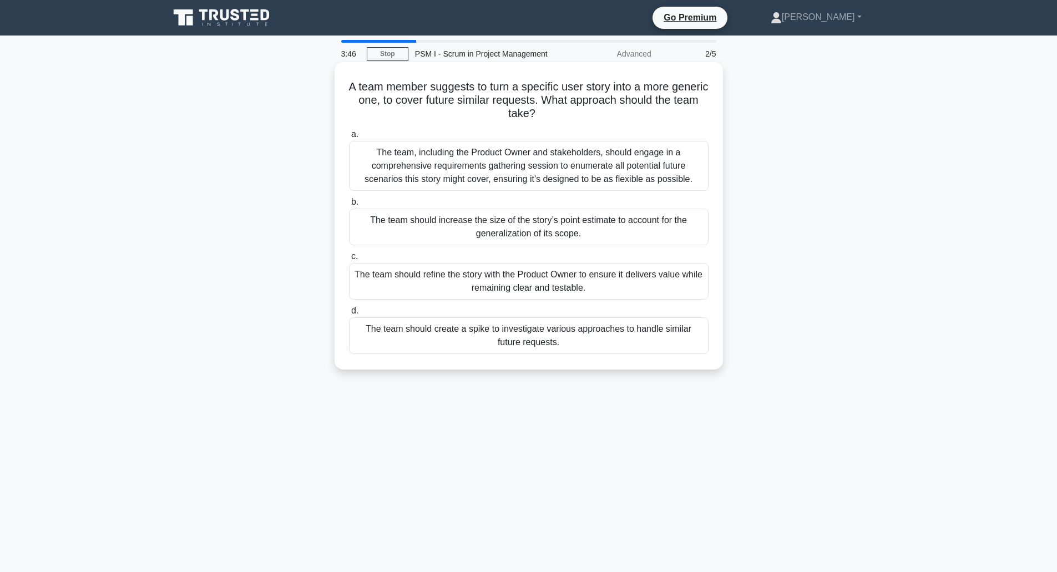
click at [549, 165] on div "The team, including the Product Owner and stakeholders, should engage in a comp…" at bounding box center [528, 166] width 359 height 50
click at [349, 138] on input "a. The team, including the Product Owner and stakeholders, should engage in a c…" at bounding box center [349, 134] width 0 height 7
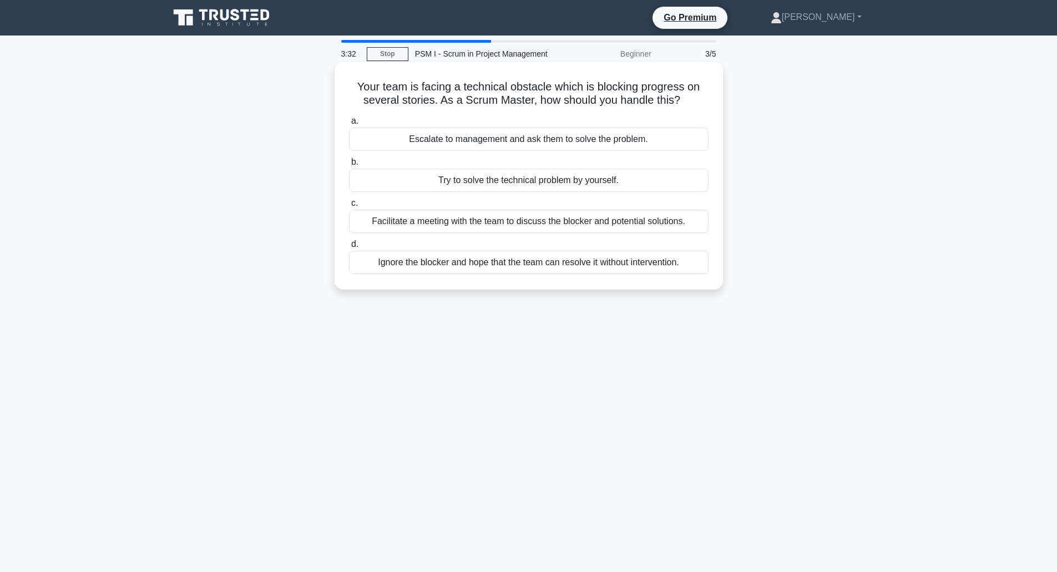
click at [571, 221] on div "Facilitate a meeting with the team to discuss the blocker and potential solutio…" at bounding box center [528, 221] width 359 height 23
click at [349, 207] on input "c. Facilitate a meeting with the team to discuss the blocker and potential solu…" at bounding box center [349, 203] width 0 height 7
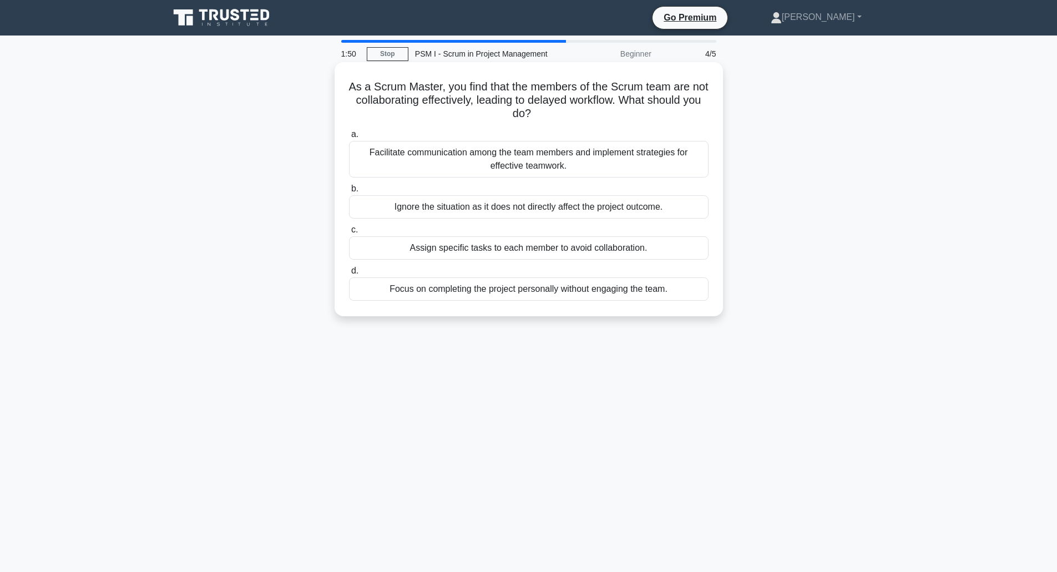
click at [577, 155] on div "Facilitate communication among the team members and implement strategies for ef…" at bounding box center [528, 159] width 359 height 37
click at [349, 138] on input "a. Facilitate communication among the team members and implement strategies for…" at bounding box center [349, 134] width 0 height 7
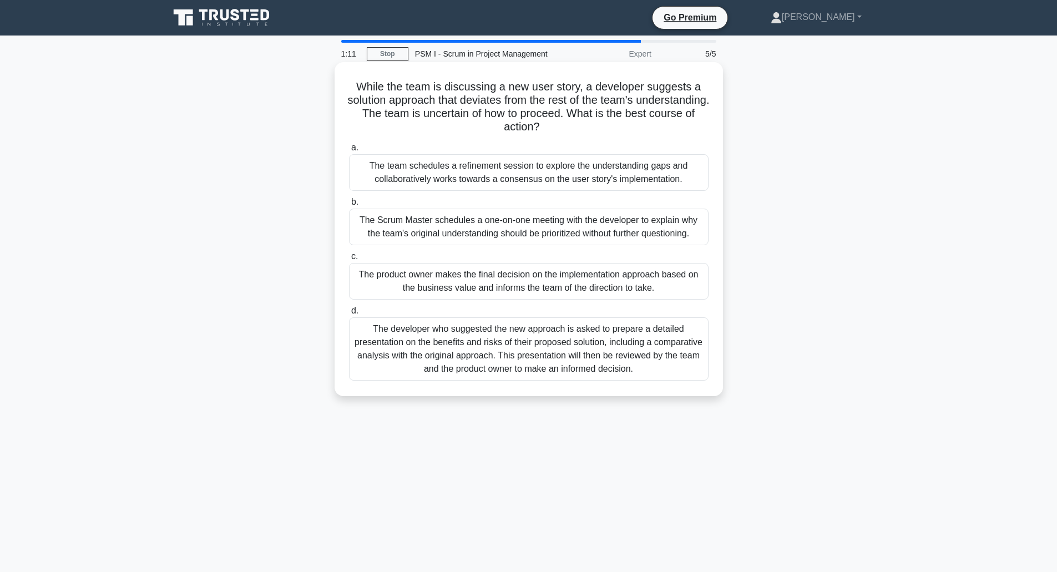
click at [535, 172] on div "The team schedules a refinement session to explore the understanding gaps and c…" at bounding box center [528, 172] width 359 height 37
click at [349, 151] on input "a. The team schedules a refinement session to explore the understanding gaps an…" at bounding box center [349, 147] width 0 height 7
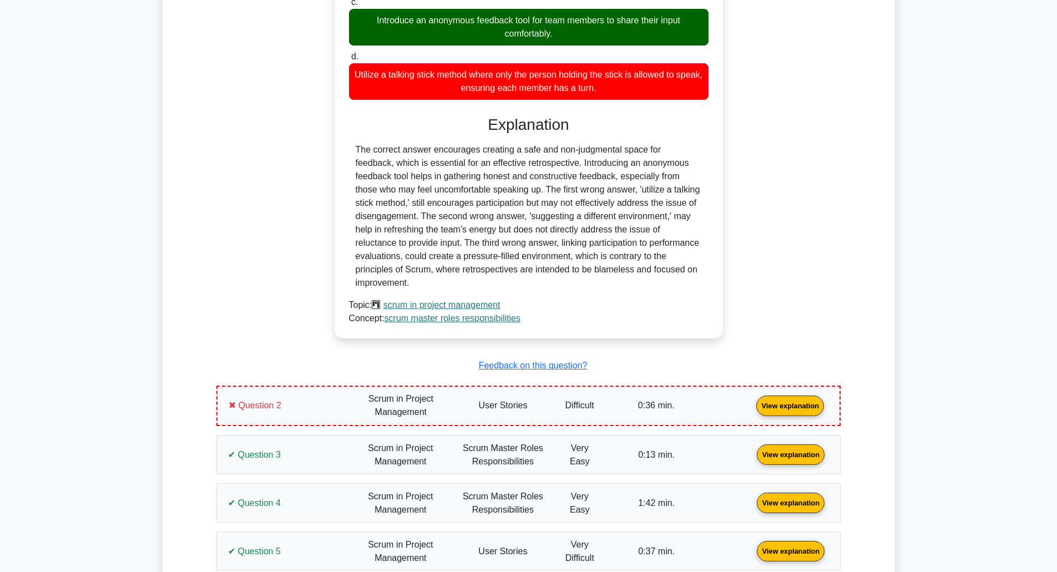
scroll to position [777, 0]
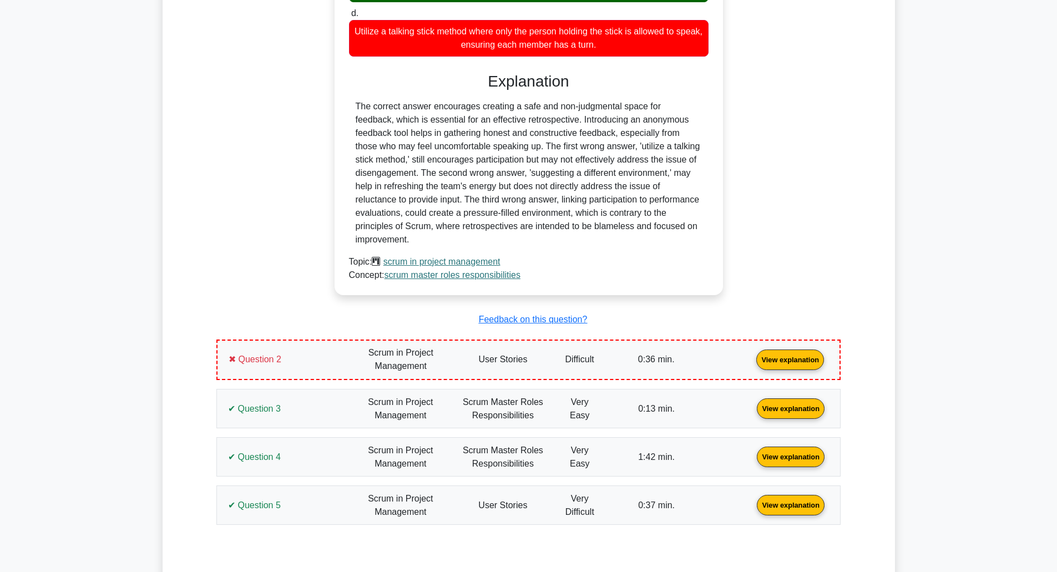
click at [752, 354] on link "View explanation" at bounding box center [790, 358] width 77 height 9
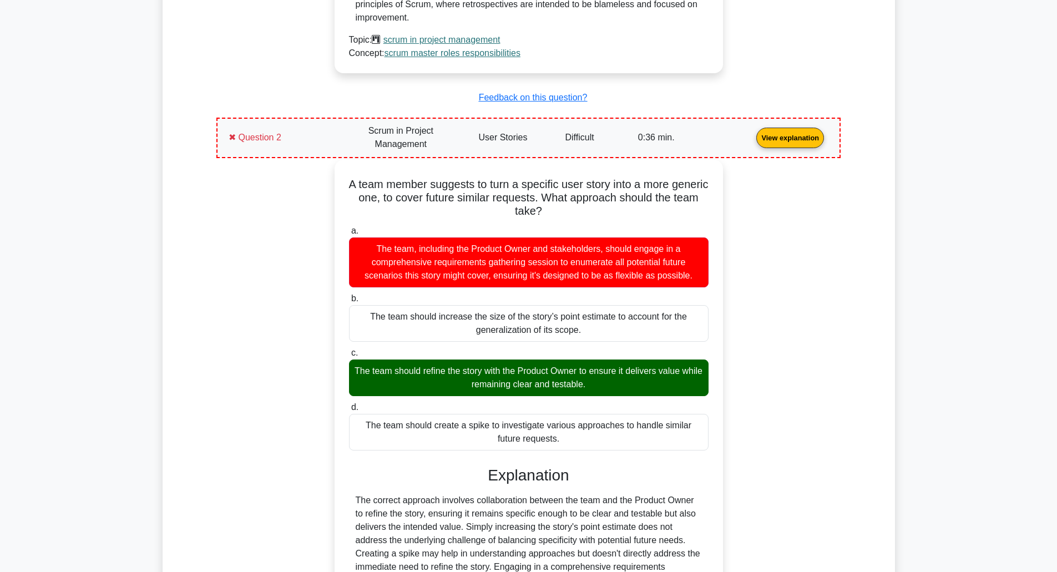
scroll to position [1331, 0]
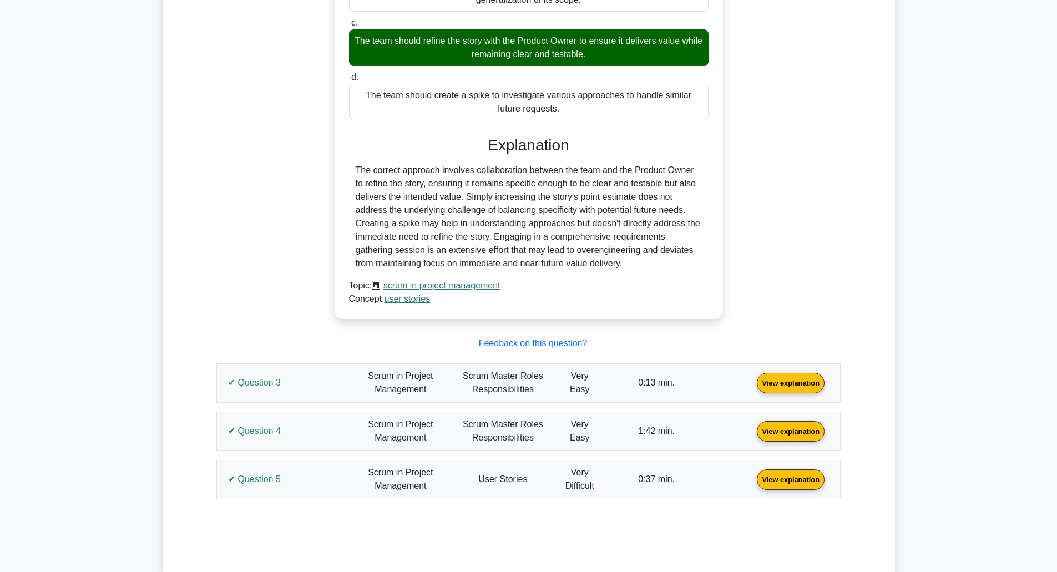
click at [752, 482] on link "View explanation" at bounding box center [790, 478] width 77 height 9
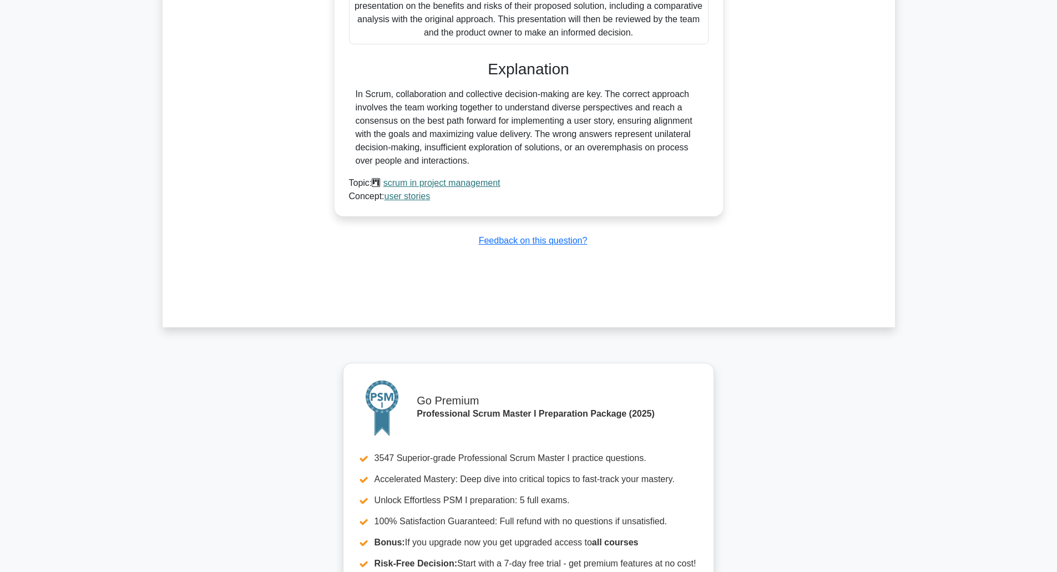
scroll to position [2359, 0]
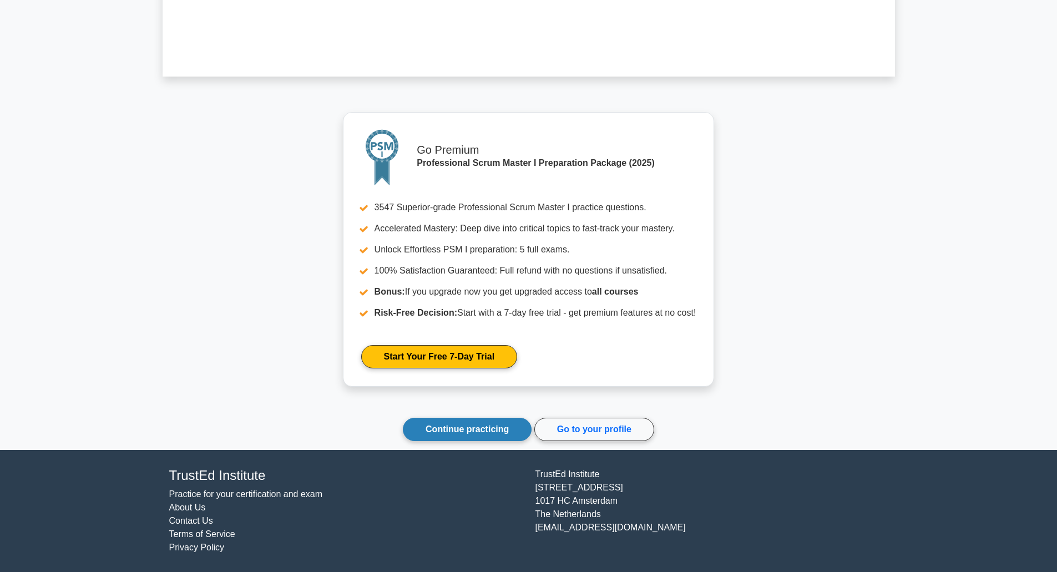
click at [462, 430] on link "Continue practicing" at bounding box center [467, 429] width 129 height 23
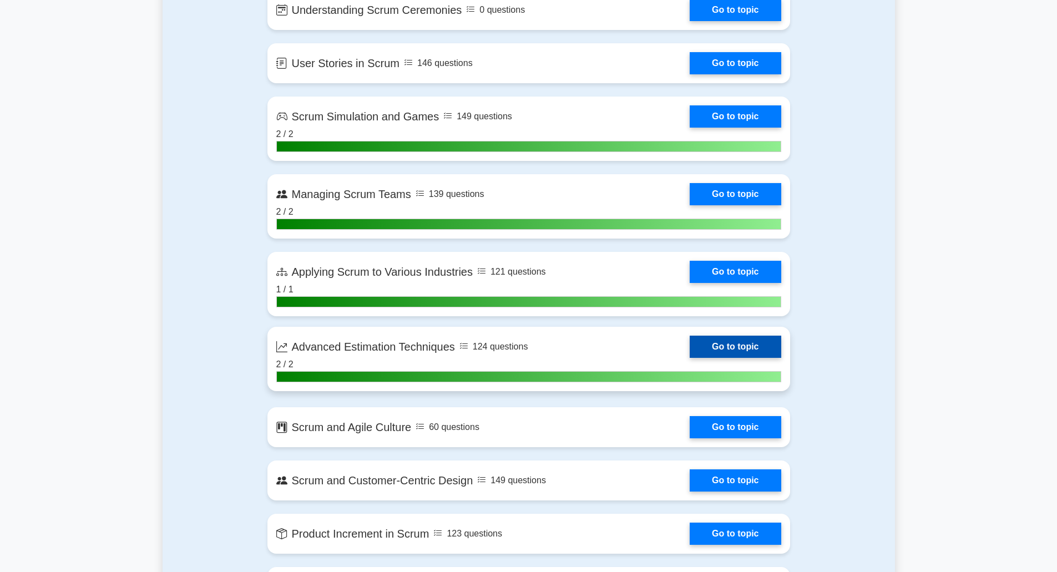
scroll to position [2552, 0]
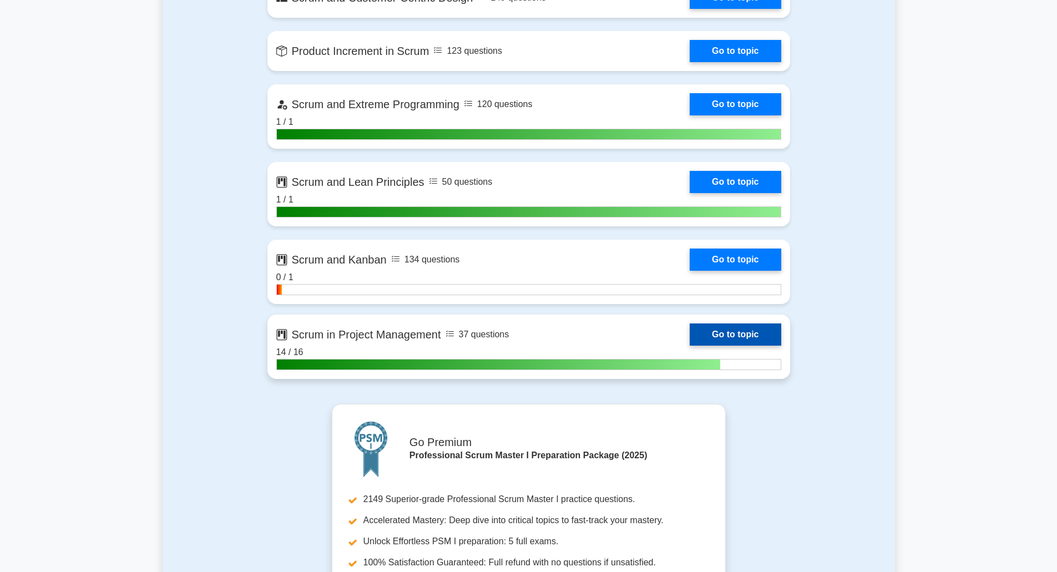
click at [728, 332] on link "Go to topic" at bounding box center [734, 334] width 91 height 22
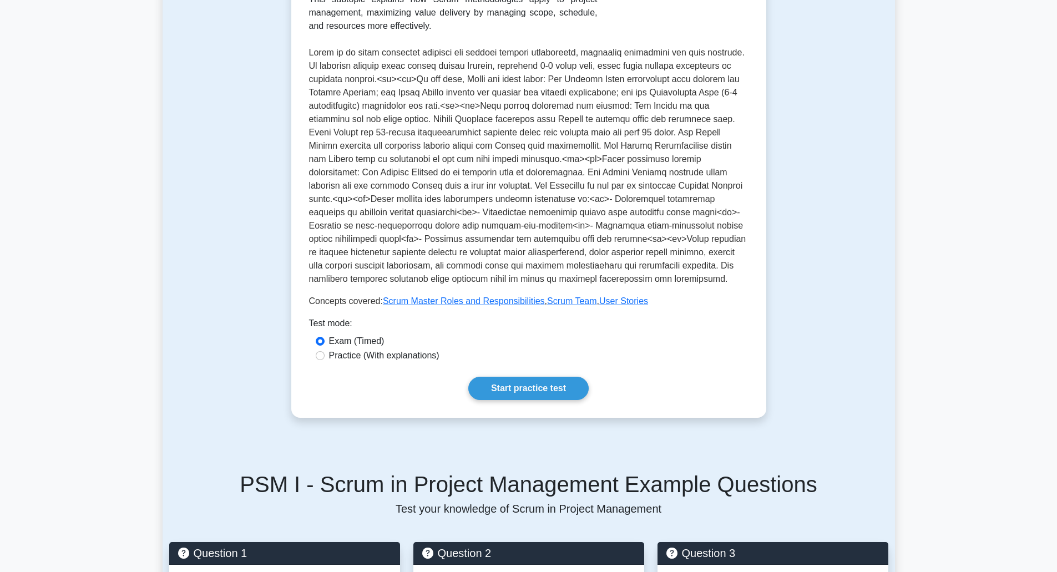
scroll to position [388, 0]
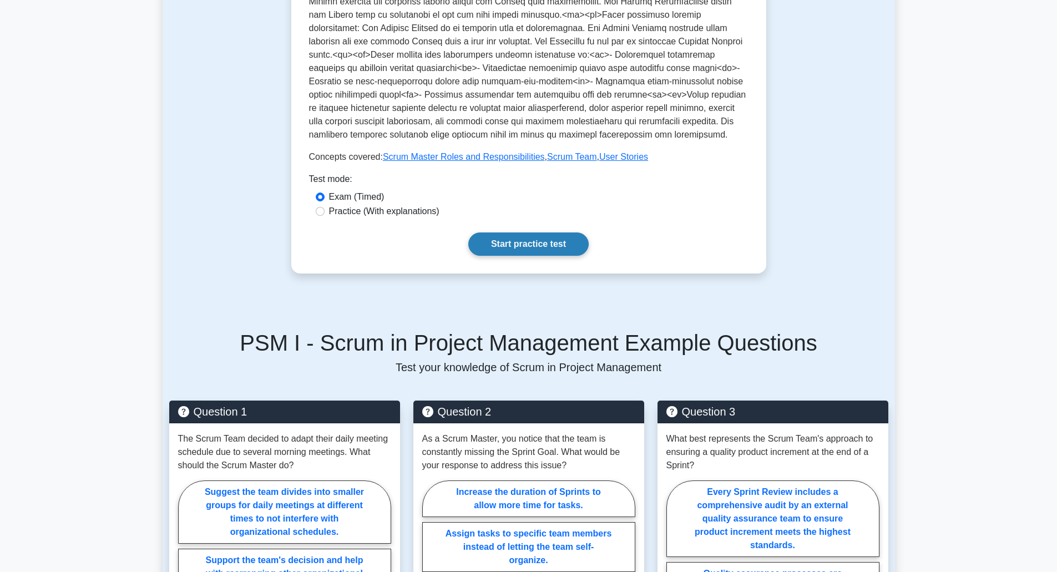
click at [532, 246] on link "Start practice test" at bounding box center [528, 243] width 120 height 23
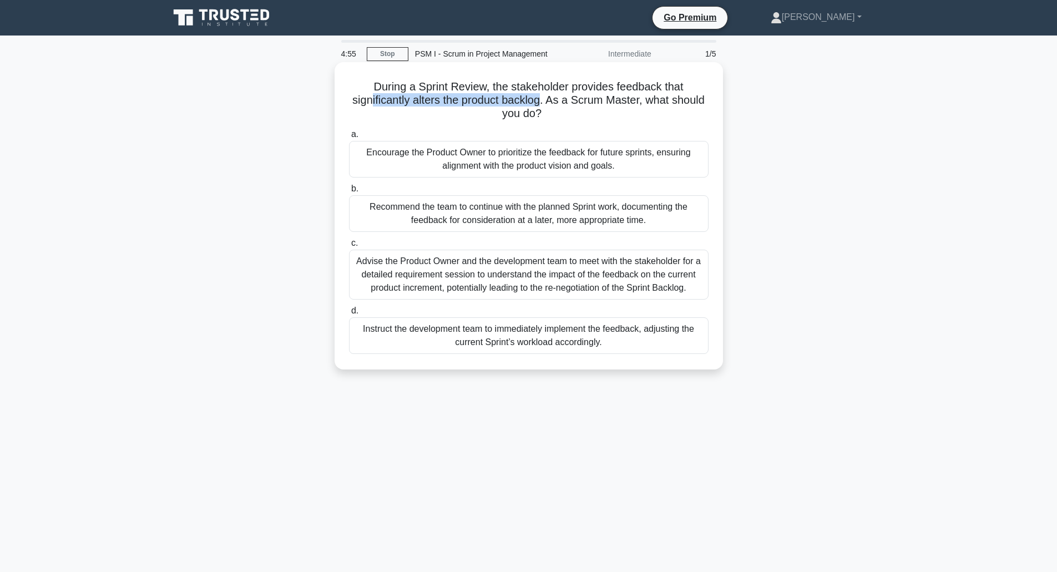
drag, startPoint x: 367, startPoint y: 98, endPoint x: 540, endPoint y: 99, distance: 173.1
click at [540, 99] on h5 "During a Sprint Review, the stakeholder provides feedback that significantly al…" at bounding box center [529, 100] width 362 height 41
click at [449, 276] on div "Advise the Product Owner and the development team to meet with the stakeholder …" at bounding box center [528, 275] width 359 height 50
click at [349, 247] on input "c. Advise the Product Owner and the development team to meet with the stakehold…" at bounding box center [349, 243] width 0 height 7
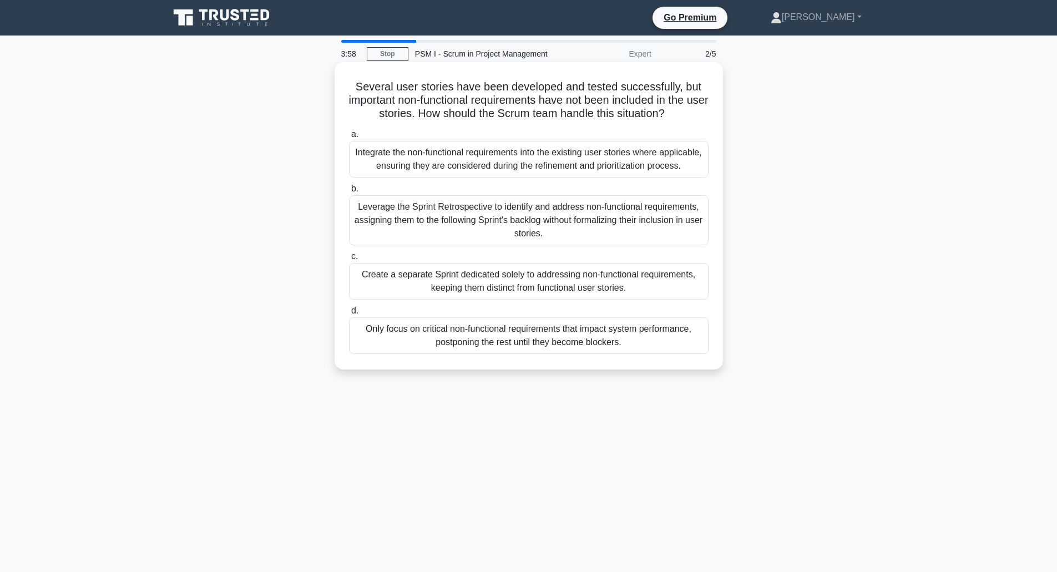
click at [635, 154] on div "Integrate the non-functional requirements into the existing user stories where …" at bounding box center [528, 159] width 359 height 37
click at [349, 138] on input "a. Integrate the non-functional requirements into the existing user stories whe…" at bounding box center [349, 134] width 0 height 7
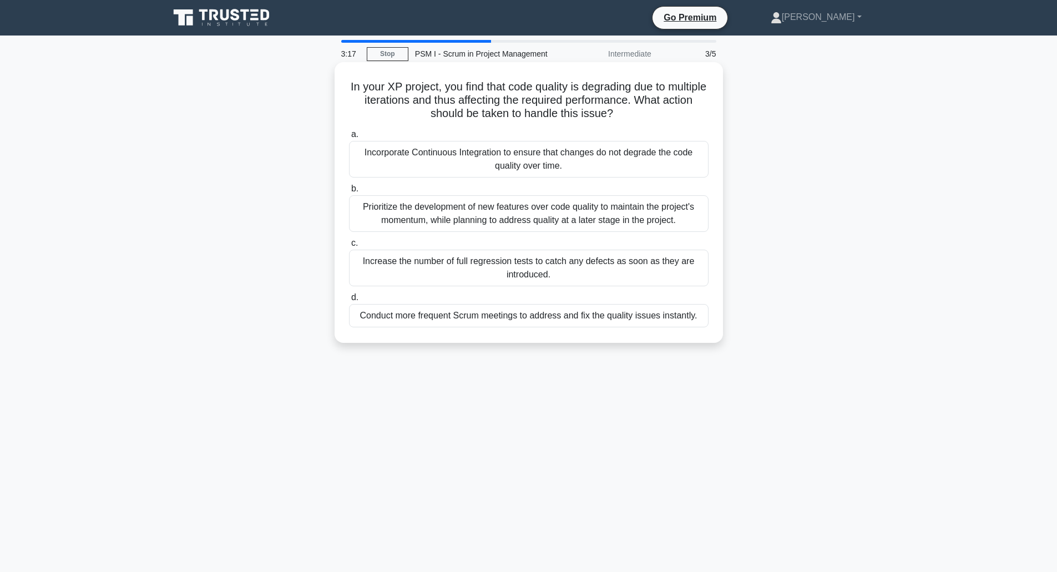
click at [618, 154] on div "Incorporate Continuous Integration to ensure that changes do not degrade the co…" at bounding box center [528, 159] width 359 height 37
click at [349, 138] on input "a. Incorporate Continuous Integration to ensure that changes do not degrade the…" at bounding box center [349, 134] width 0 height 7
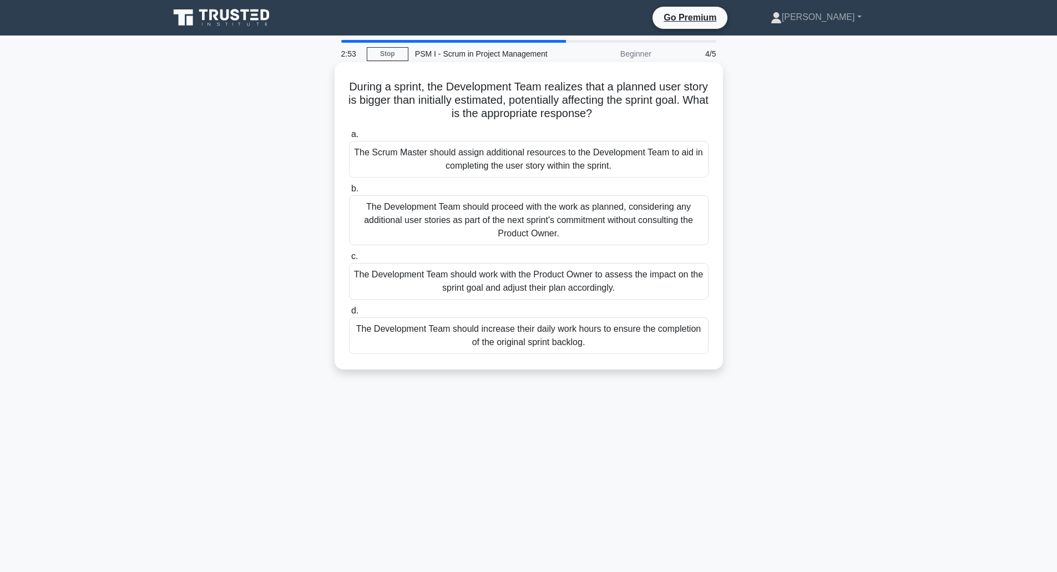
click at [562, 286] on div "The Development Team should work with the Product Owner to assess the impact on…" at bounding box center [528, 281] width 359 height 37
click at [349, 260] on input "c. The Development Team should work with the Product Owner to assess the impact…" at bounding box center [349, 256] width 0 height 7
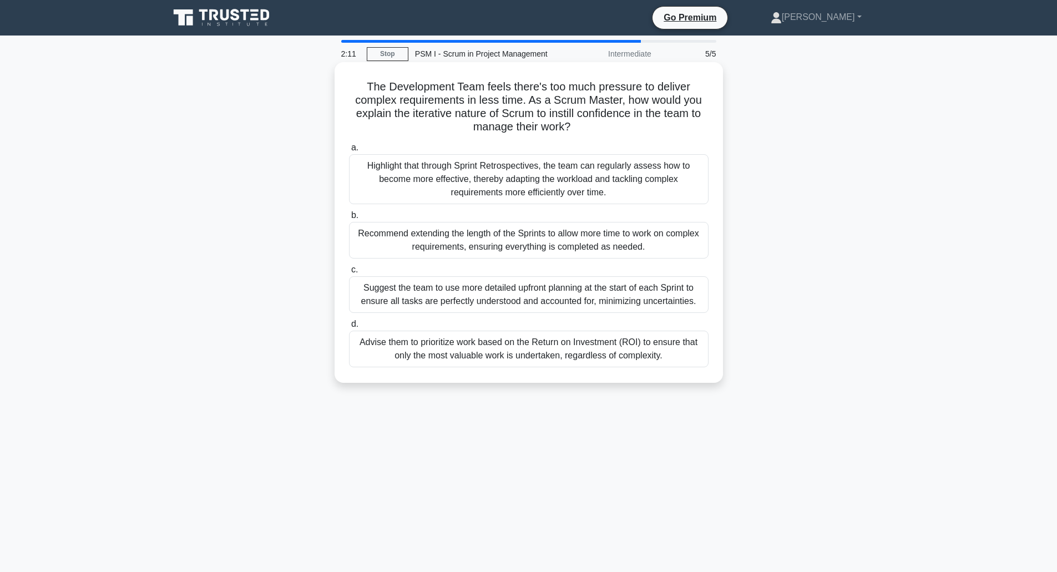
click at [475, 183] on div "Highlight that through Sprint Retrospectives, the team can regularly assess how…" at bounding box center [528, 179] width 359 height 50
click at [349, 151] on input "a. Highlight that through Sprint Retrospectives, the team can regularly assess …" at bounding box center [349, 147] width 0 height 7
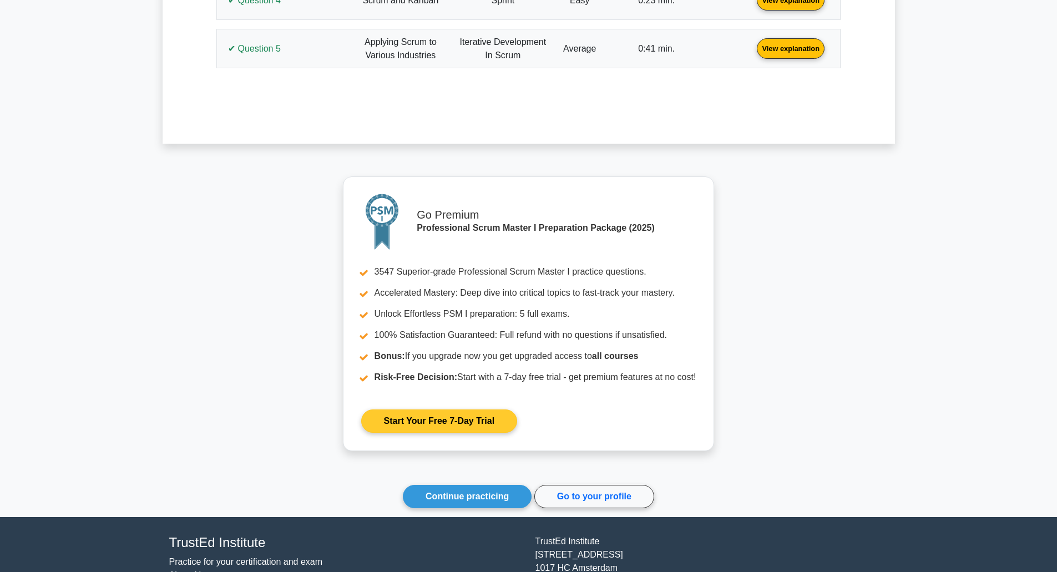
scroll to position [1300, 0]
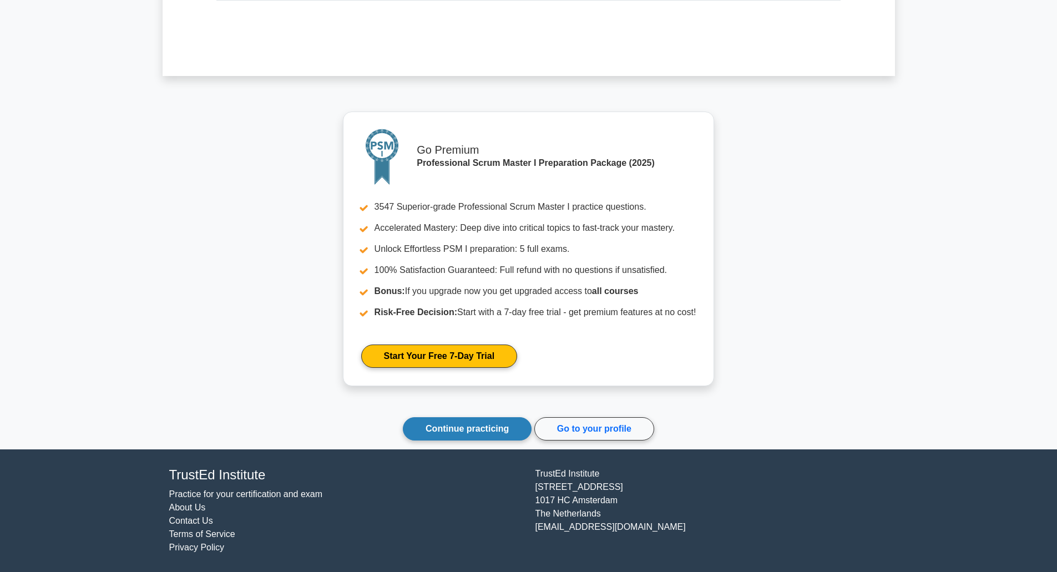
click at [440, 425] on link "Continue practicing" at bounding box center [467, 428] width 129 height 23
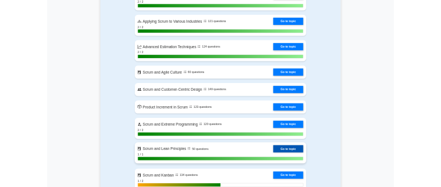
scroll to position [2441, 0]
